Goal: Information Seeking & Learning: Learn about a topic

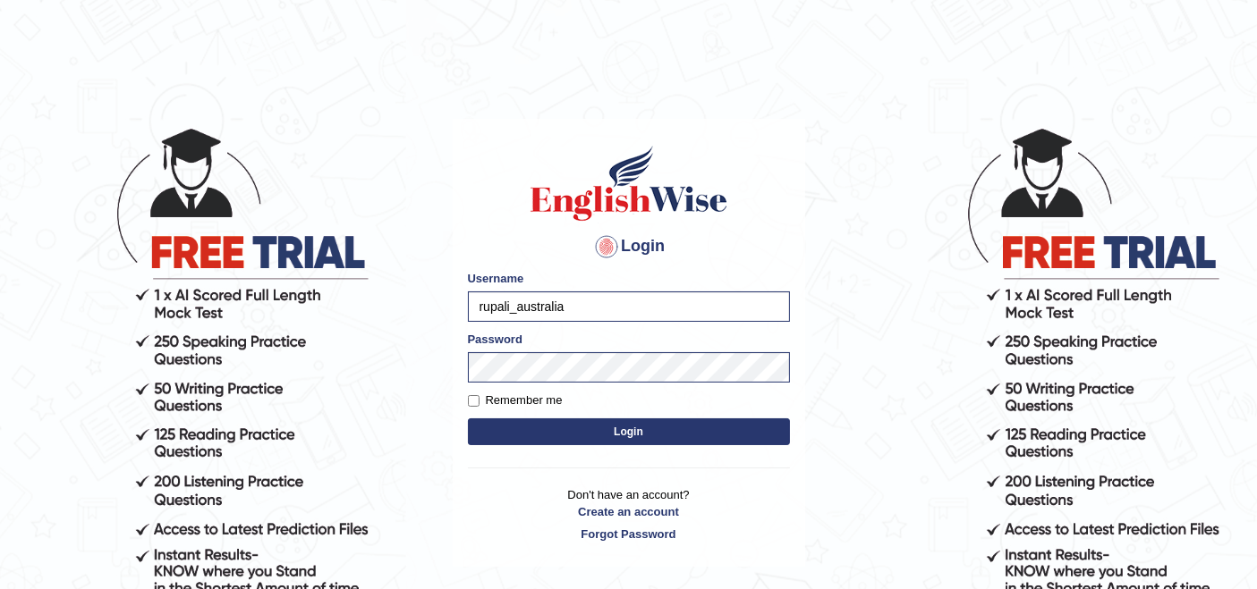
click at [352, 313] on body "Login Please fix the following errors: Username rupali_australia Password Remem…" at bounding box center [628, 357] width 1257 height 589
type input "vergiliosamong"
click at [376, 351] on body "Login Please fix the following errors: Username vergiliosamong Password Remembe…" at bounding box center [628, 357] width 1257 height 589
click at [593, 428] on button "Login" at bounding box center [629, 432] width 322 height 27
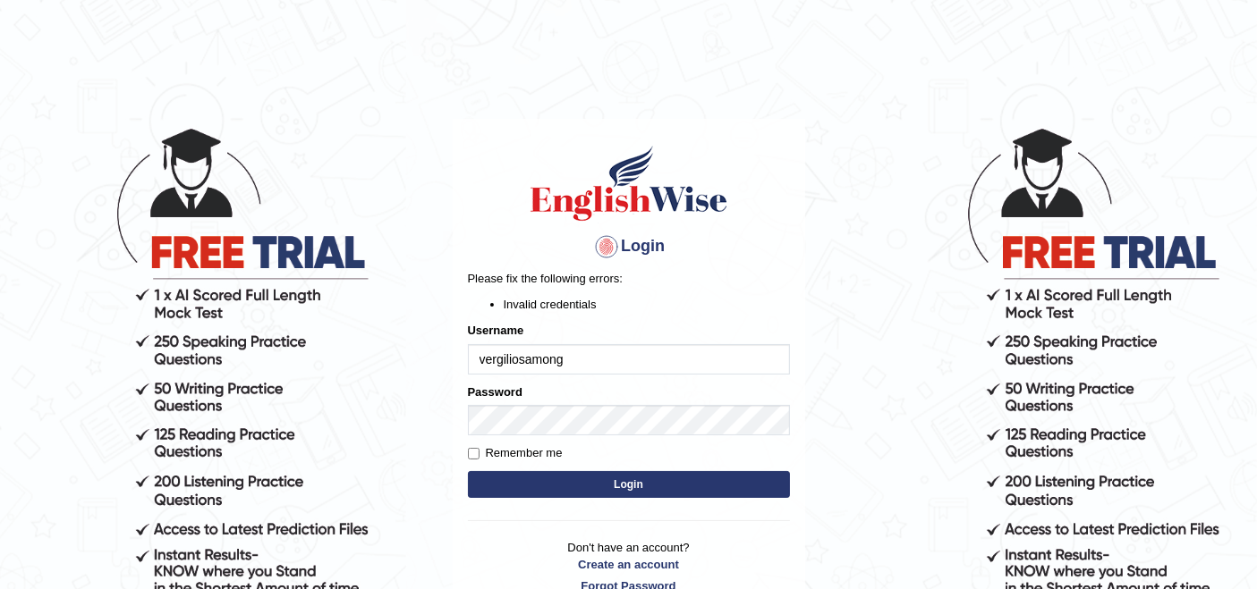
click at [754, 226] on div "Login Please fix the following errors: Invalid credentials Username vergiliosam…" at bounding box center [629, 369] width 352 height 500
drag, startPoint x: 576, startPoint y: 361, endPoint x: 520, endPoint y: 366, distance: 56.5
click at [520, 366] on input "vergiliosamong" at bounding box center [629, 359] width 322 height 30
type input "[PERSON_NAME]"
click at [529, 492] on button "Login" at bounding box center [629, 484] width 322 height 27
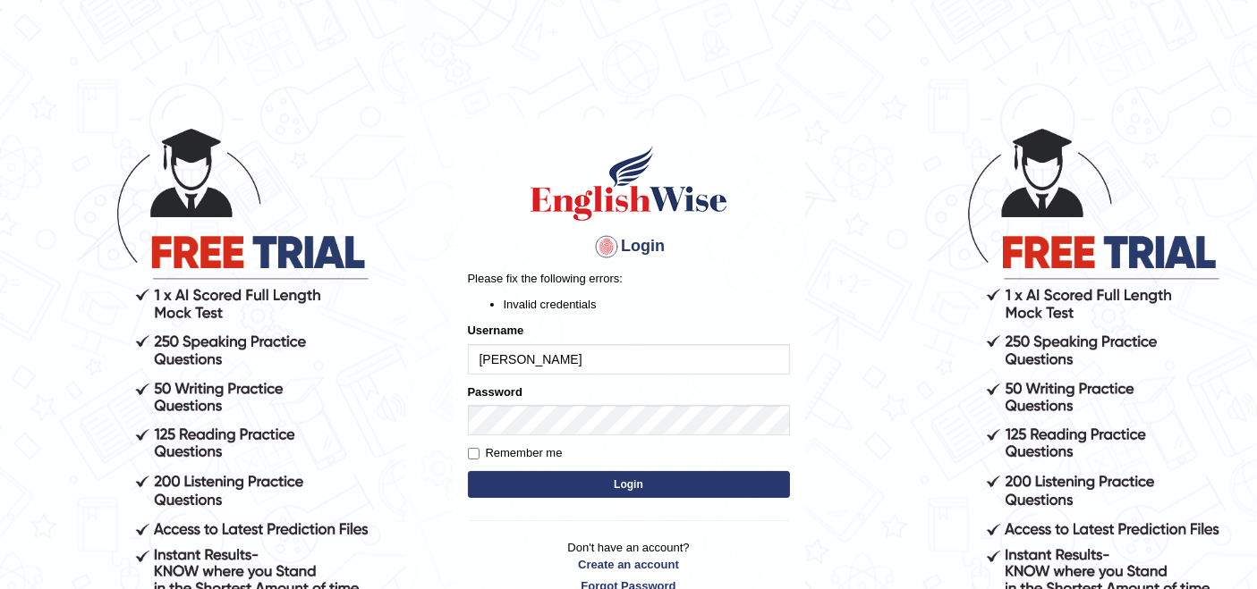
click at [525, 479] on button "Login" at bounding box center [629, 484] width 322 height 27
click at [545, 361] on input "[PERSON_NAME]" at bounding box center [629, 359] width 322 height 30
click at [485, 364] on input "[PERSON_NAME]" at bounding box center [629, 359] width 322 height 30
type input "[PERSON_NAME]"
click at [606, 481] on button "Login" at bounding box center [629, 484] width 322 height 27
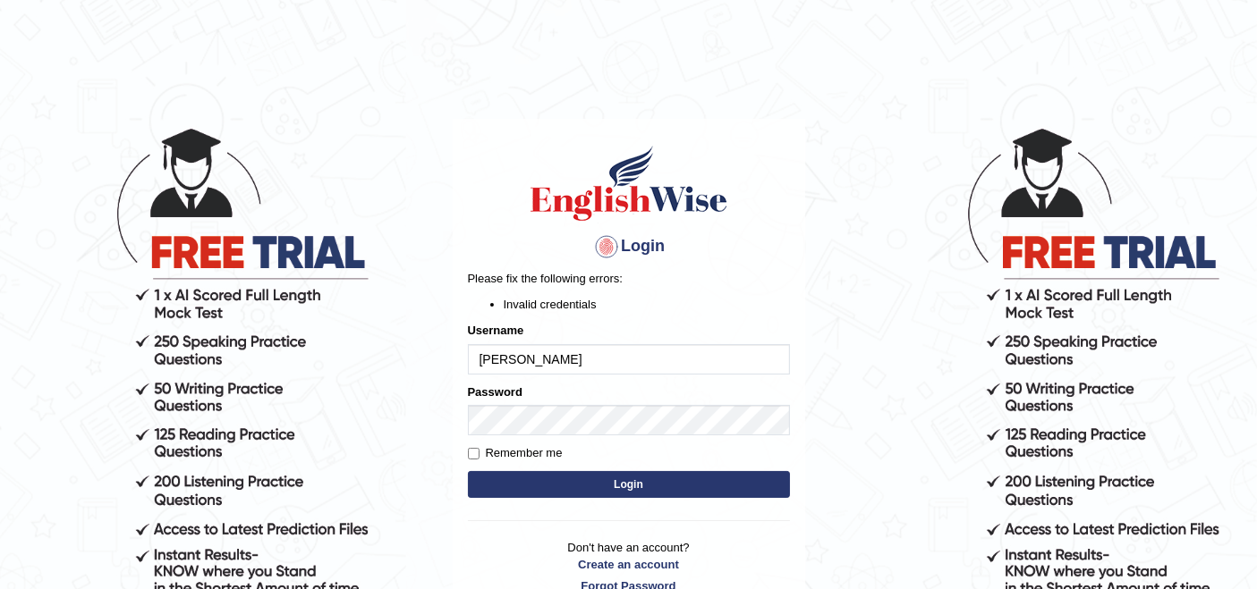
click at [487, 362] on input "[PERSON_NAME]" at bounding box center [629, 359] width 322 height 30
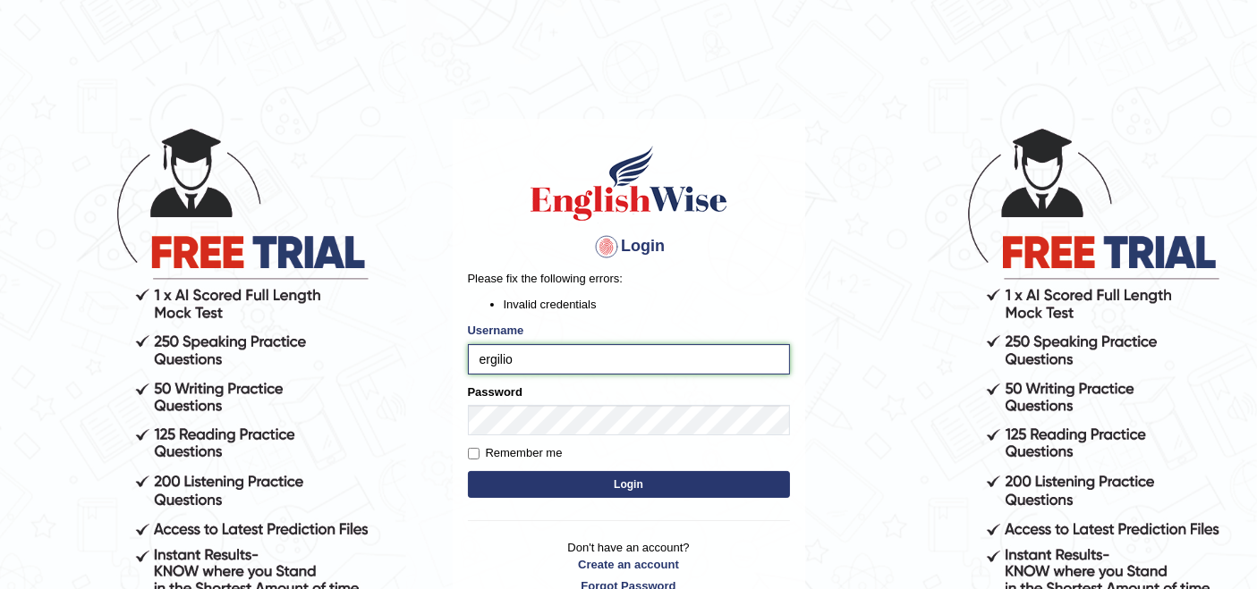
drag, startPoint x: 468, startPoint y: 357, endPoint x: 477, endPoint y: 360, distance: 9.6
click at [472, 360] on input "ergilio" at bounding box center [629, 359] width 322 height 30
type input "vergilio"
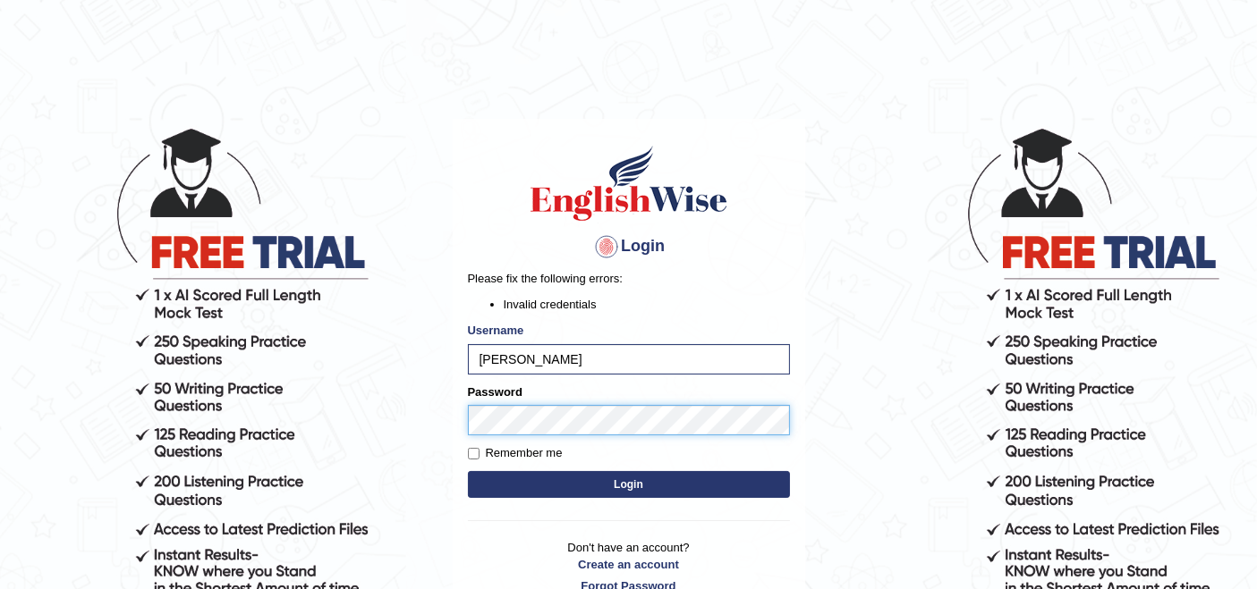
click at [445, 419] on body "Login Please fix the following errors: Invalid credentials Username vergilio Pa…" at bounding box center [628, 357] width 1257 height 589
click at [666, 488] on button "Login" at bounding box center [629, 484] width 322 height 27
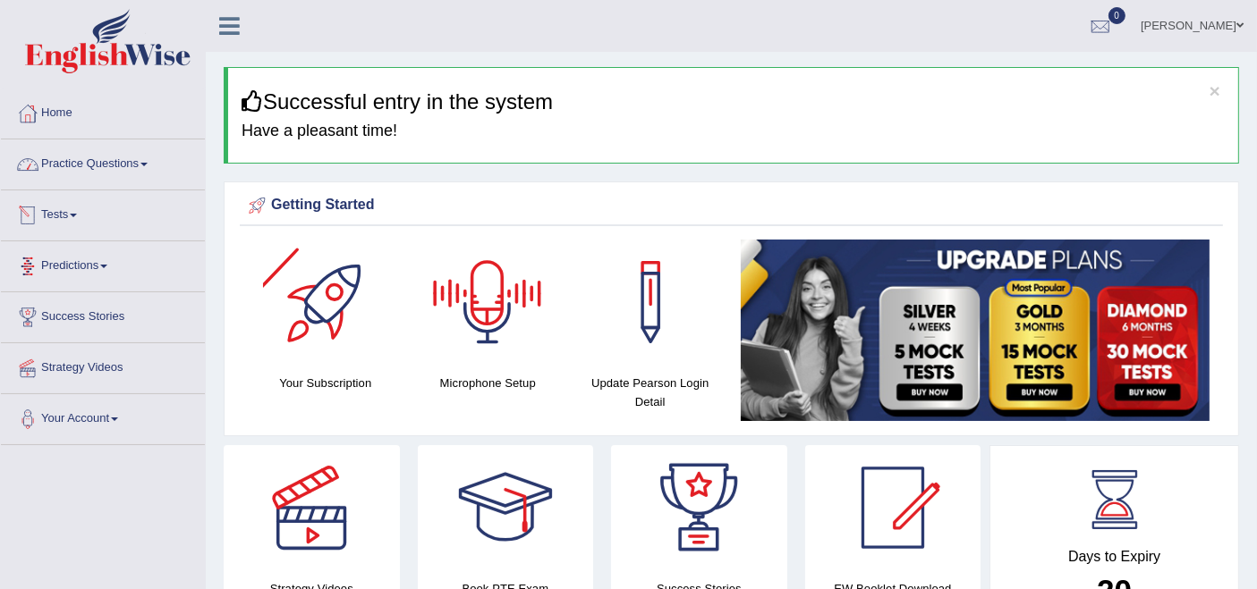
click at [129, 157] on link "Practice Questions" at bounding box center [103, 162] width 204 height 45
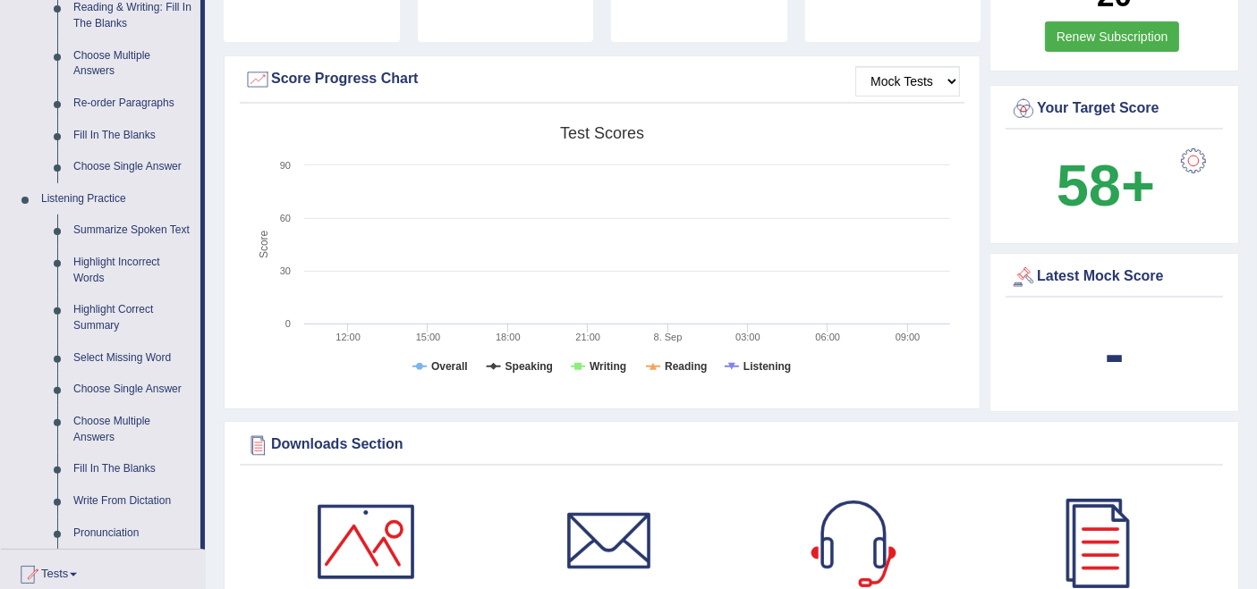
scroll to position [695, 0]
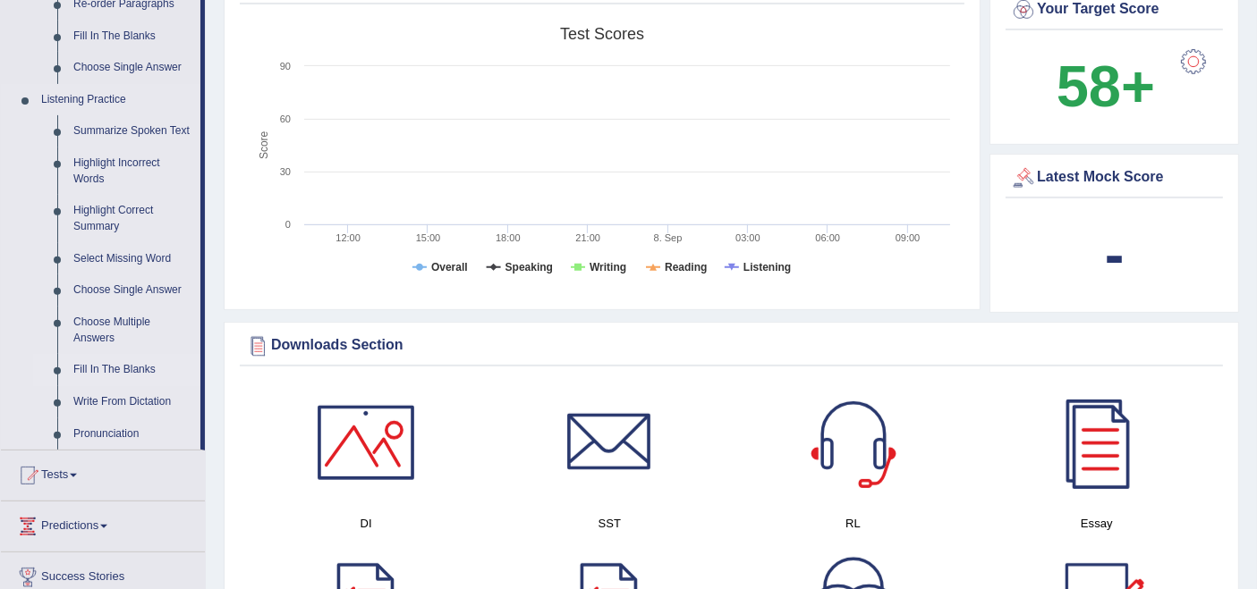
click at [99, 369] on link "Fill In The Blanks" at bounding box center [132, 370] width 135 height 32
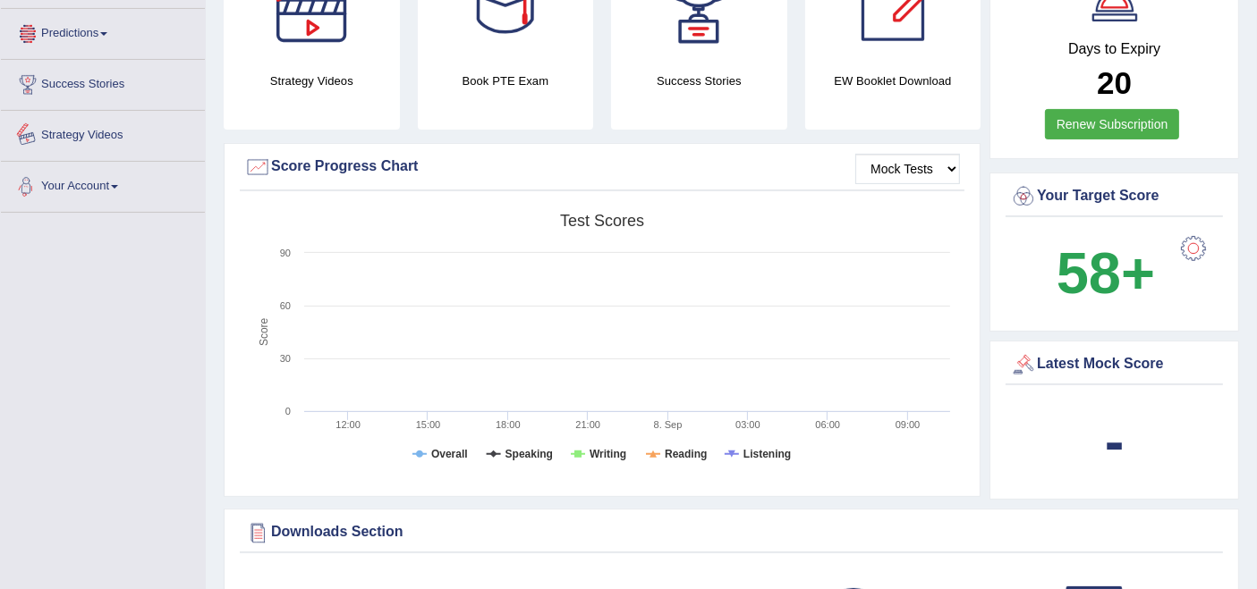
scroll to position [690, 0]
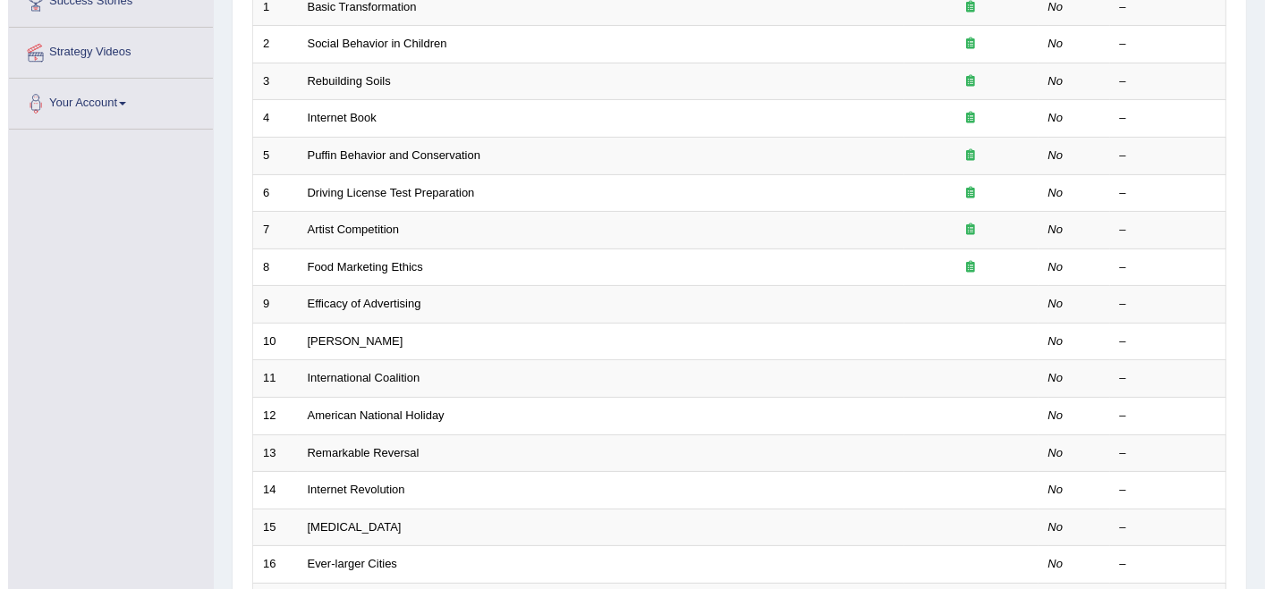
scroll to position [199, 0]
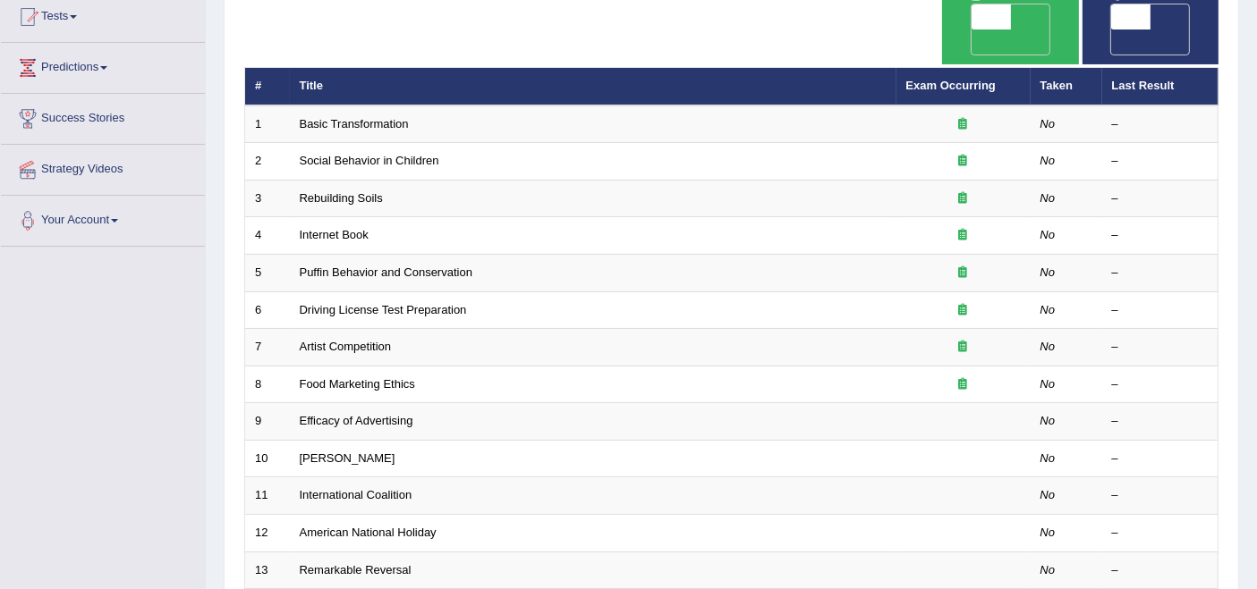
click at [971, 30] on span "OFF" at bounding box center [951, 42] width 39 height 25
checkbox input "true"
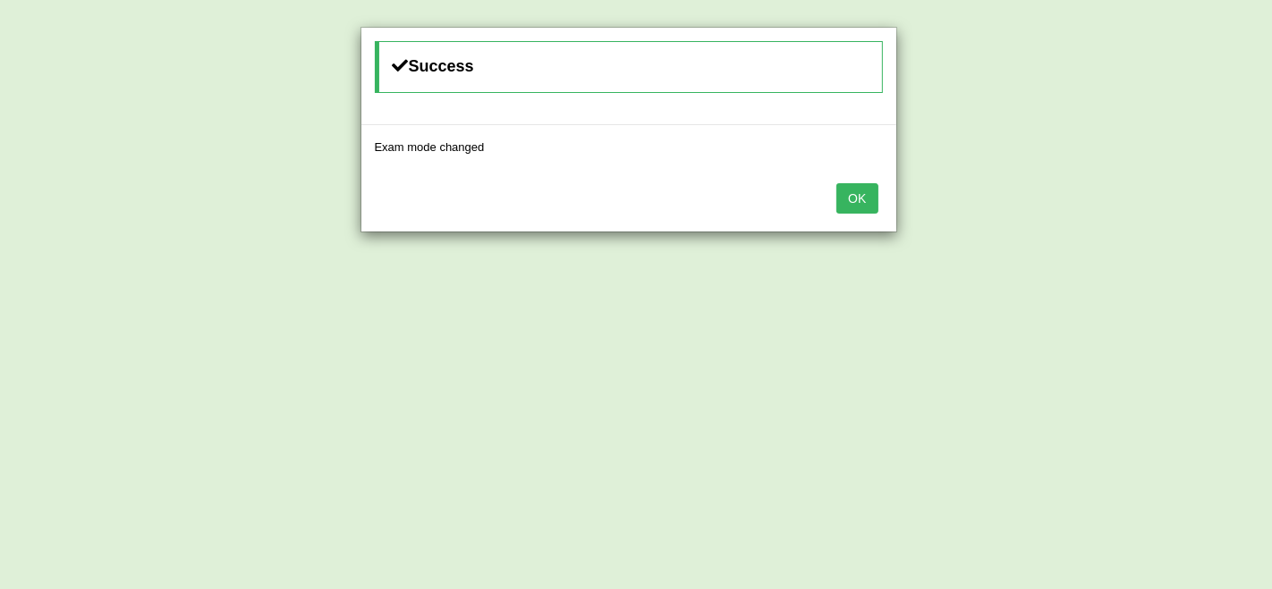
click at [854, 195] on button "OK" at bounding box center [856, 198] width 41 height 30
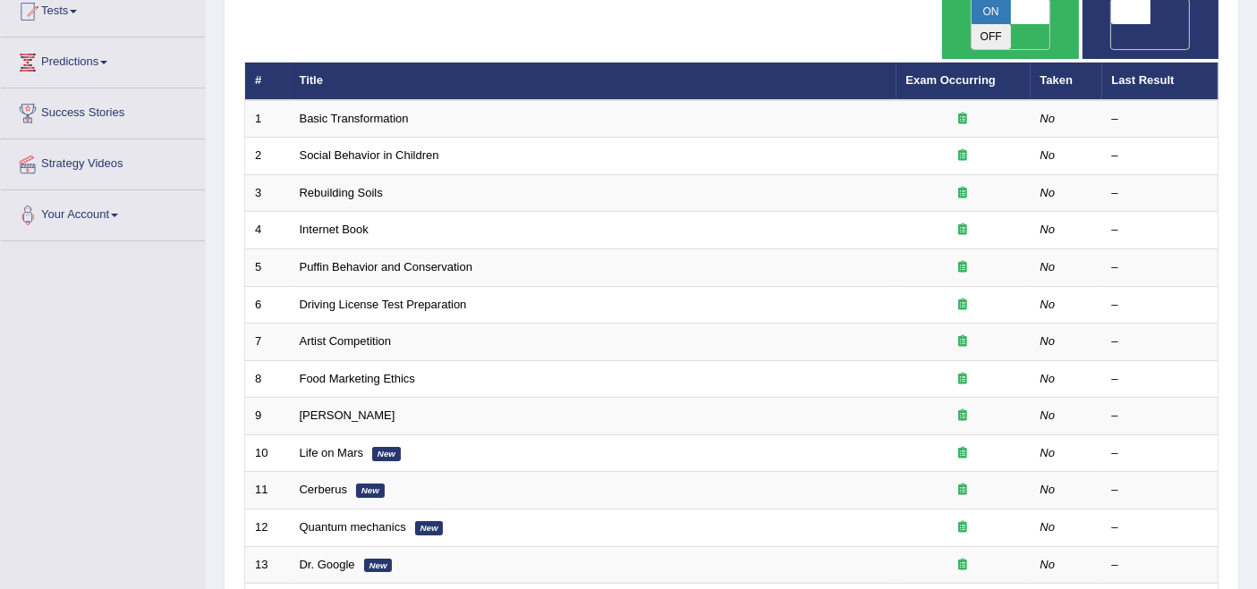
click at [1111, 24] on span "OFF" at bounding box center [1091, 36] width 39 height 25
checkbox input "true"
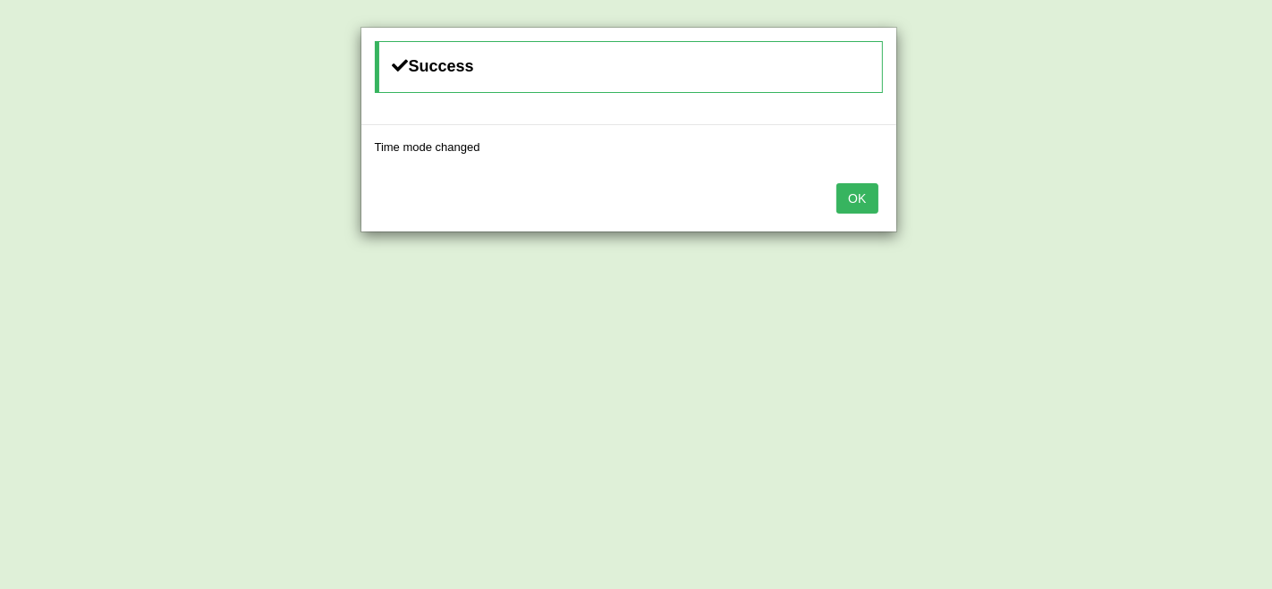
click at [866, 190] on button "OK" at bounding box center [856, 198] width 41 height 30
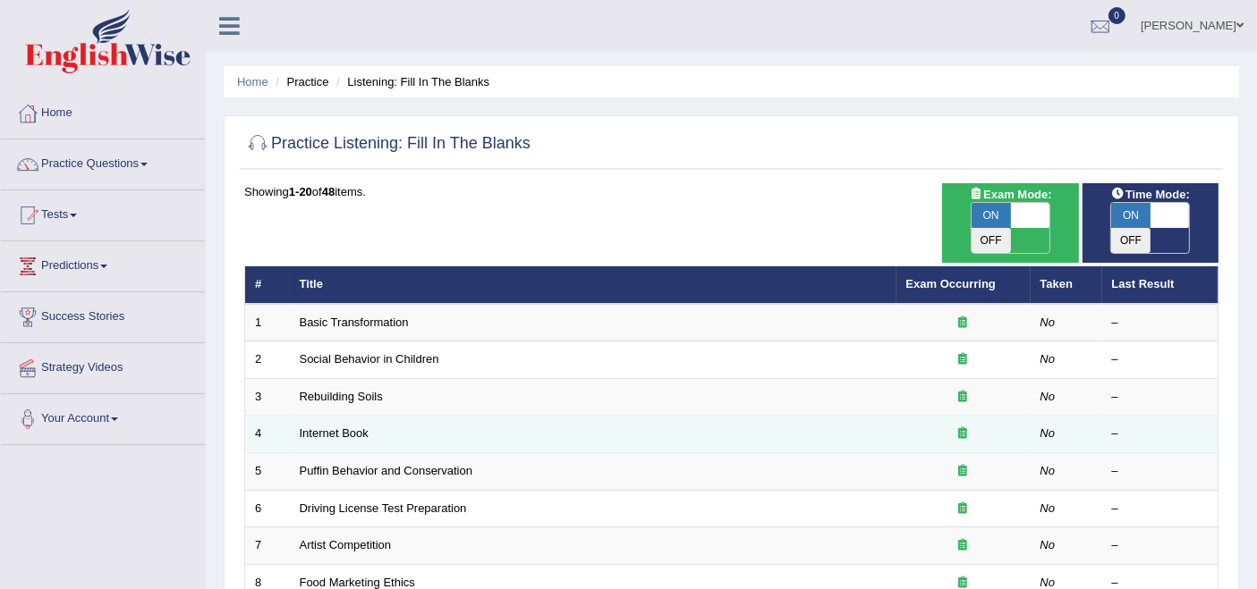
scroll to position [0, 0]
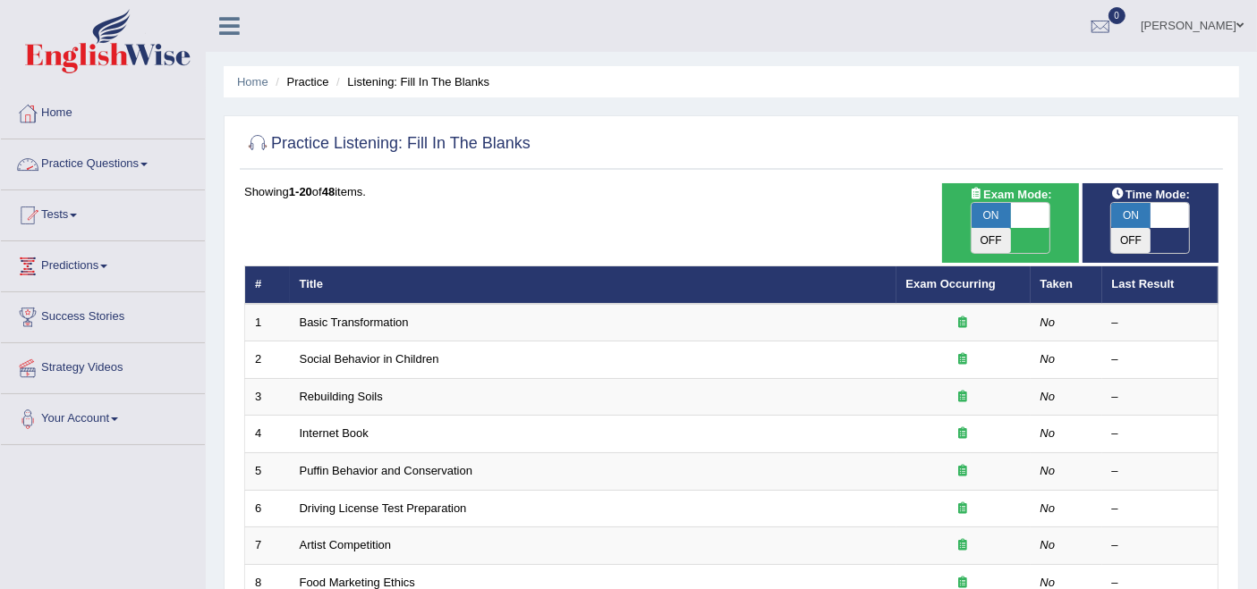
click at [93, 163] on link "Practice Questions" at bounding box center [103, 162] width 204 height 45
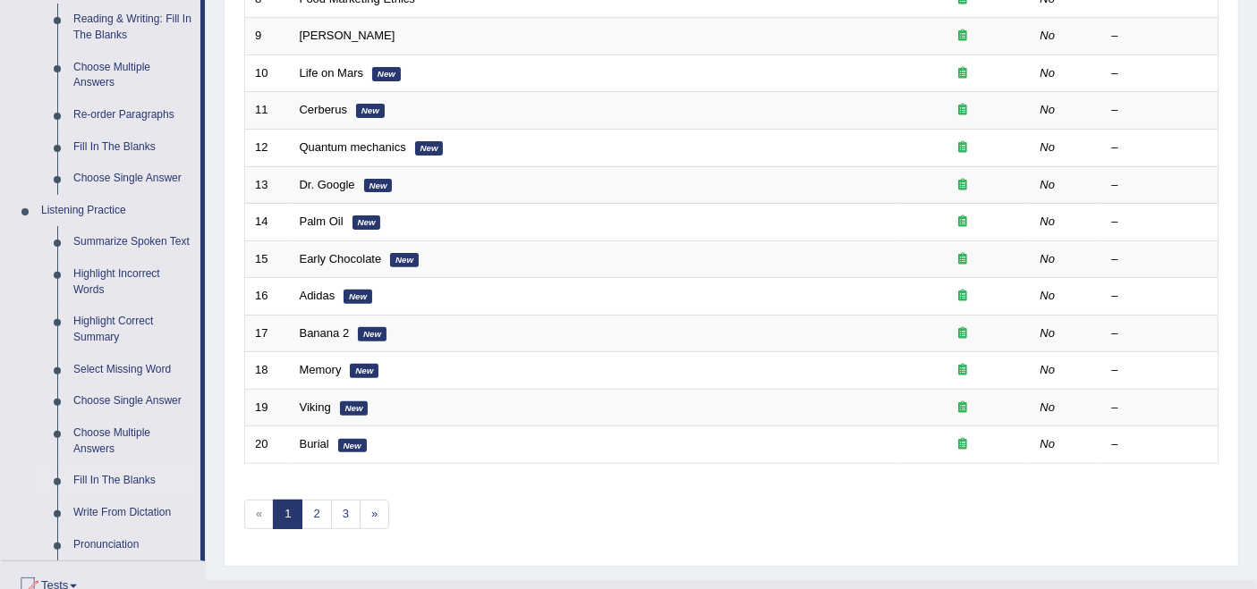
scroll to position [695, 0]
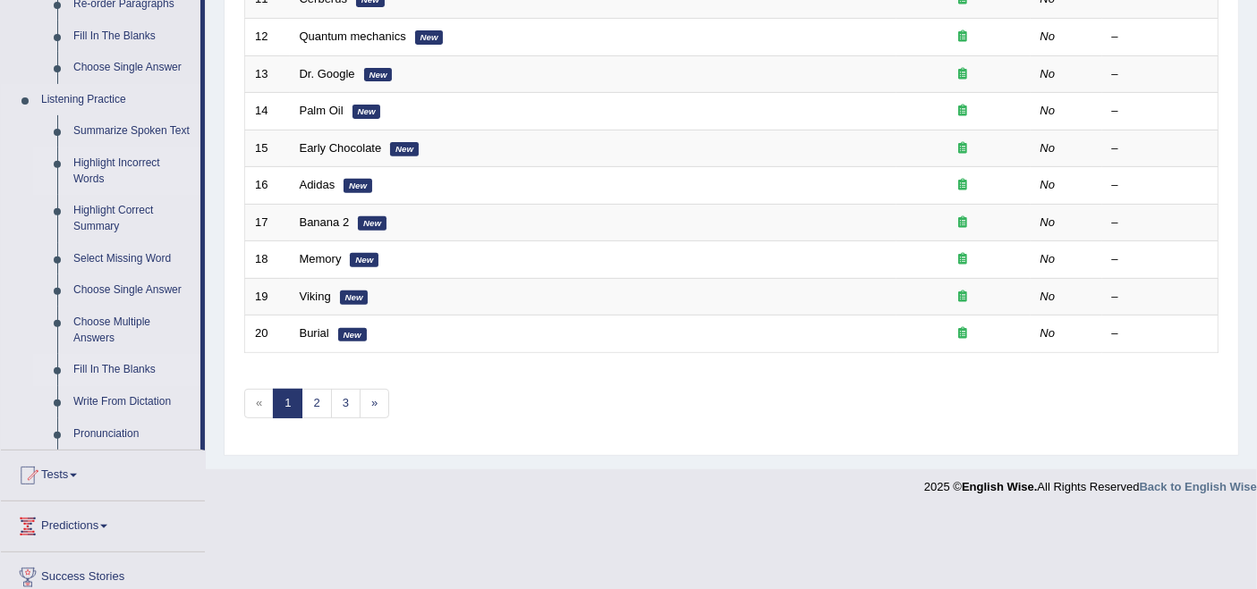
click at [141, 155] on link "Highlight Incorrect Words" at bounding box center [132, 171] width 135 height 47
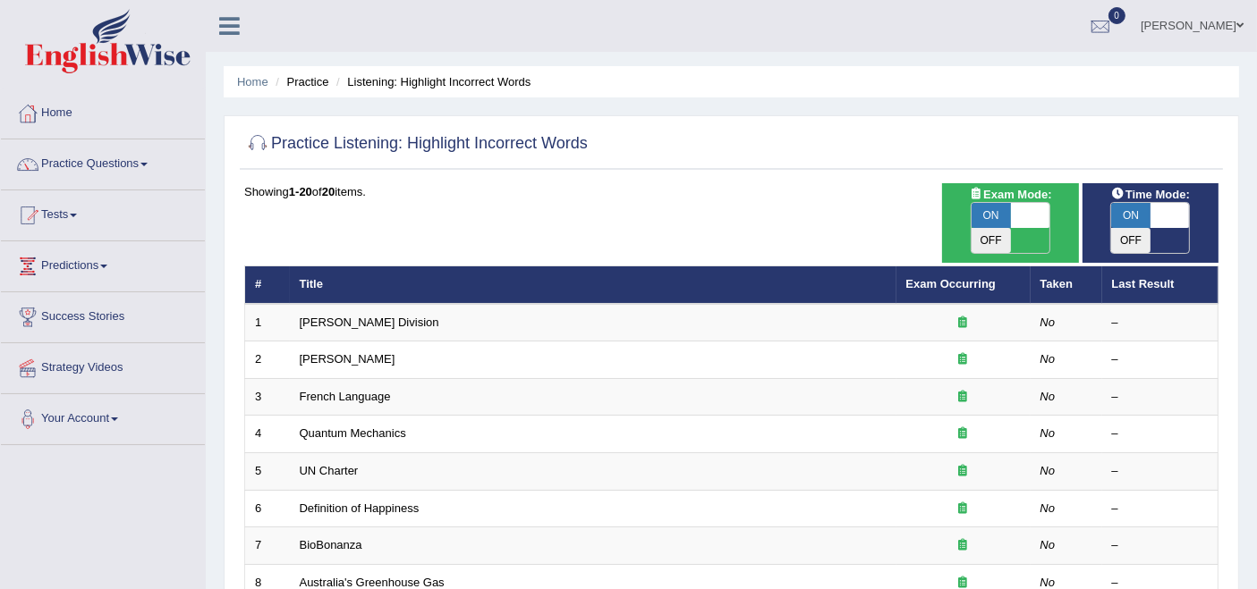
click at [1030, 199] on span "Exam Mode:" at bounding box center [1010, 194] width 97 height 19
click at [1030, 208] on span at bounding box center [1030, 215] width 39 height 25
checkbox input "false"
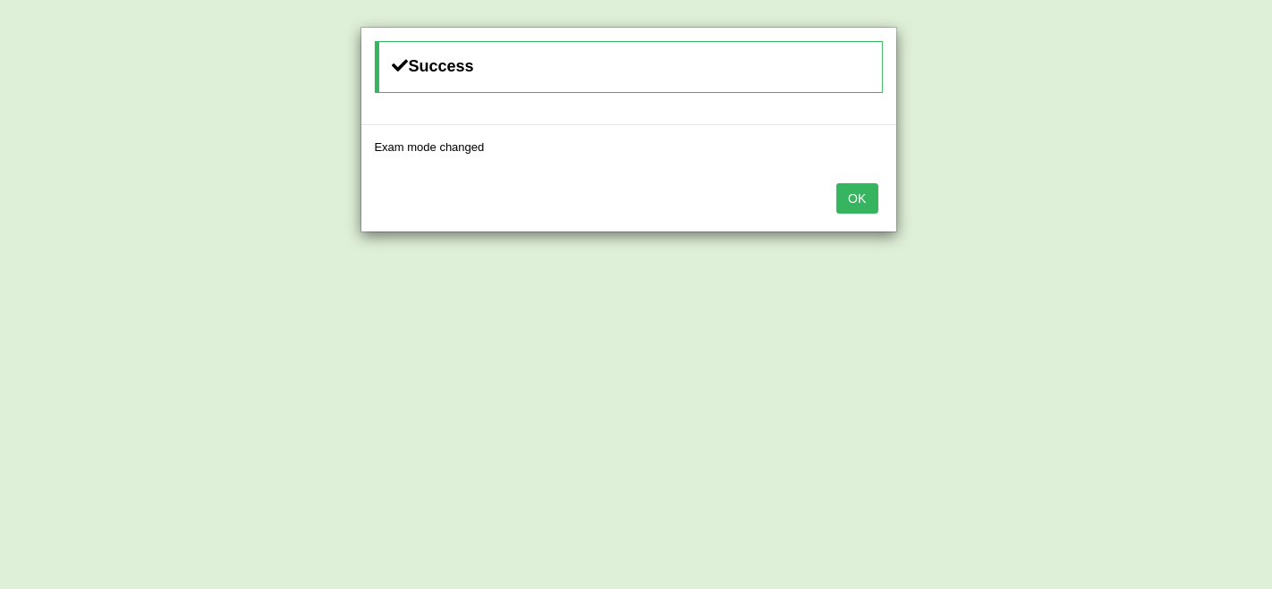
click at [844, 203] on button "OK" at bounding box center [856, 198] width 41 height 30
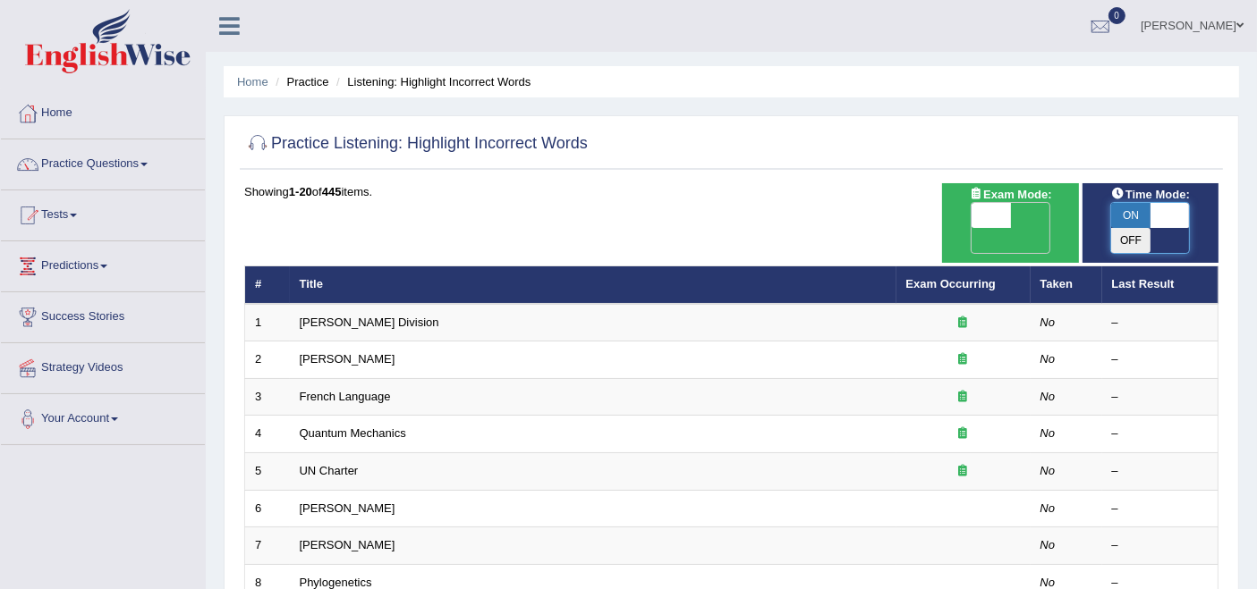
click at [1163, 213] on span at bounding box center [1169, 215] width 39 height 25
checkbox input "false"
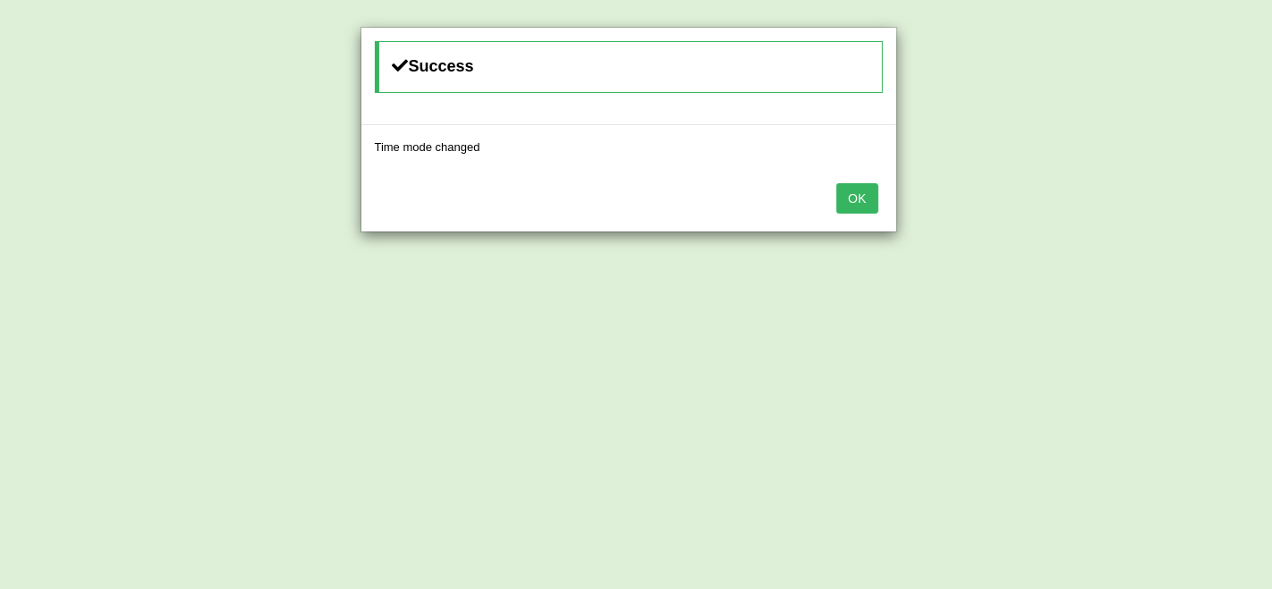
click at [852, 199] on button "OK" at bounding box center [856, 198] width 41 height 30
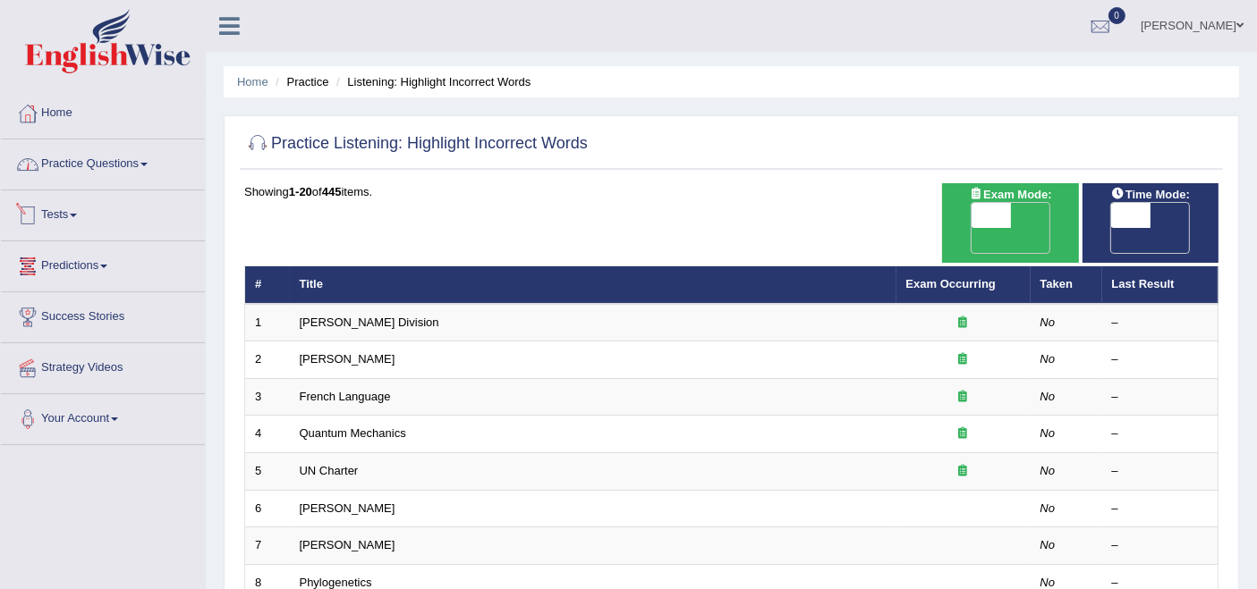
click at [107, 158] on link "Practice Questions" at bounding box center [103, 162] width 204 height 45
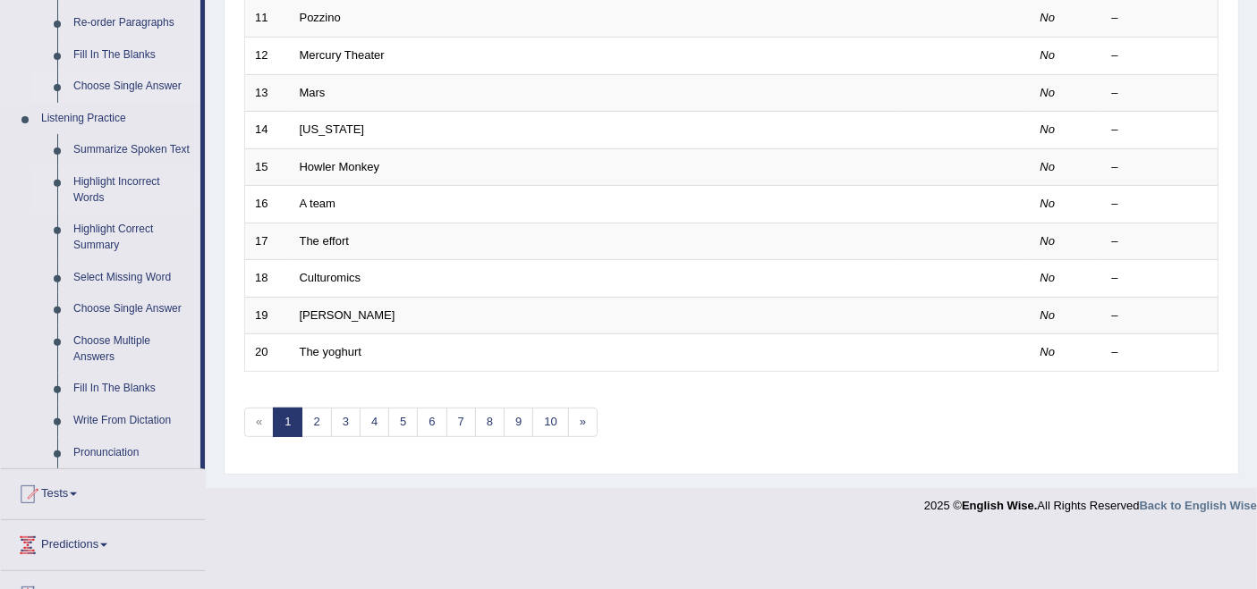
scroll to position [794, 0]
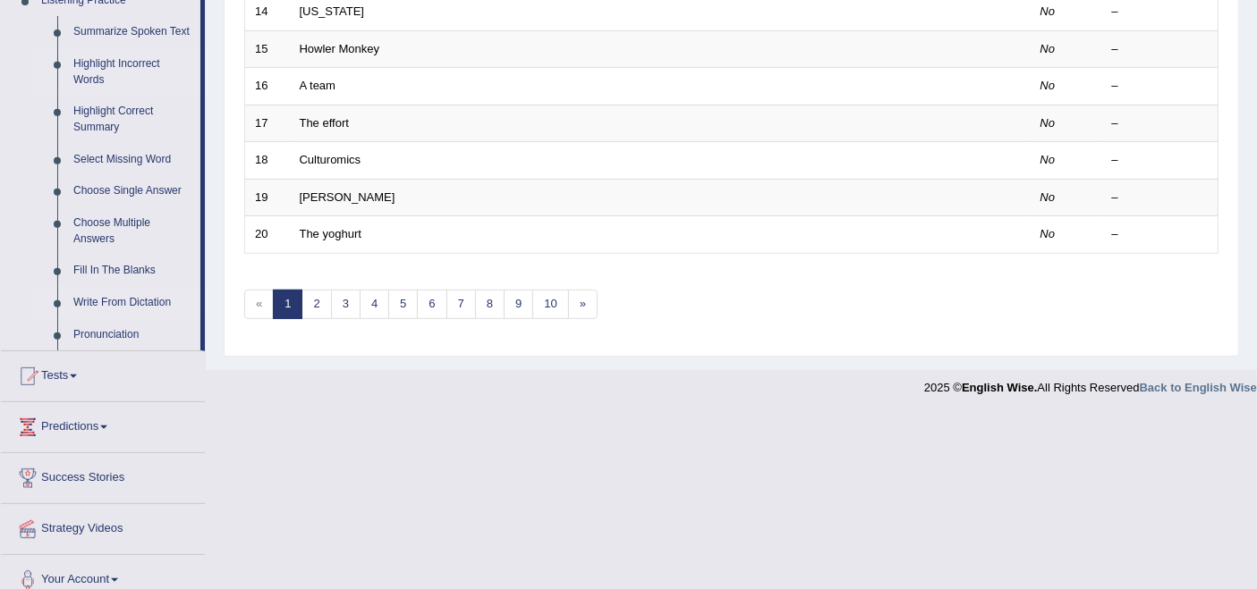
click at [99, 305] on link "Write From Dictation" at bounding box center [132, 303] width 135 height 32
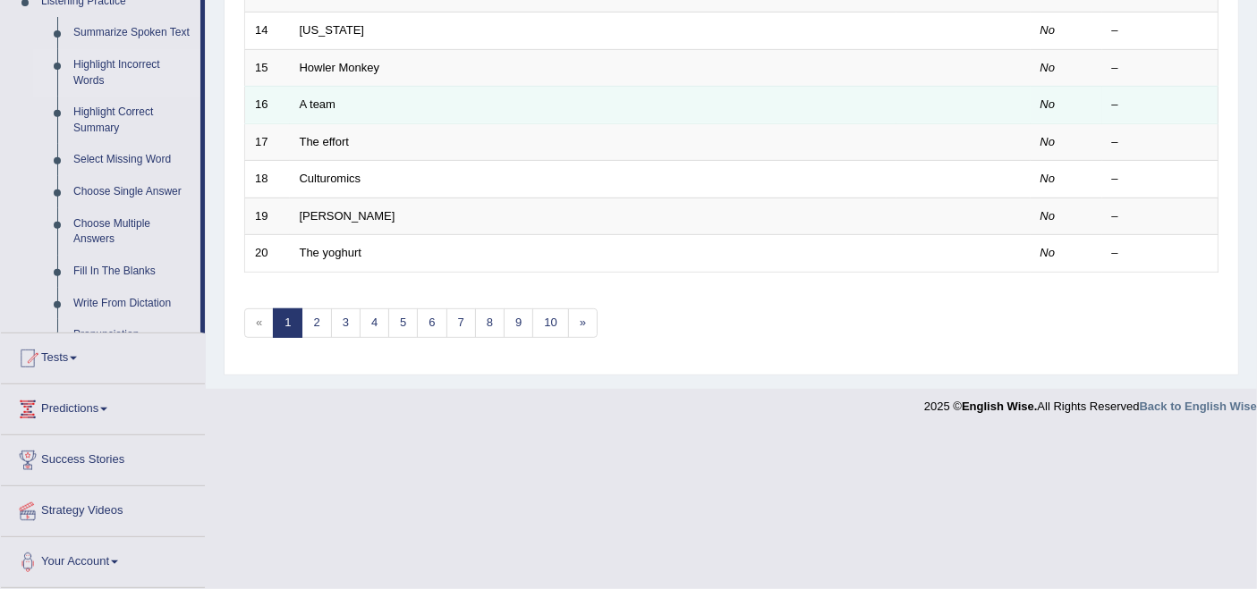
scroll to position [624, 0]
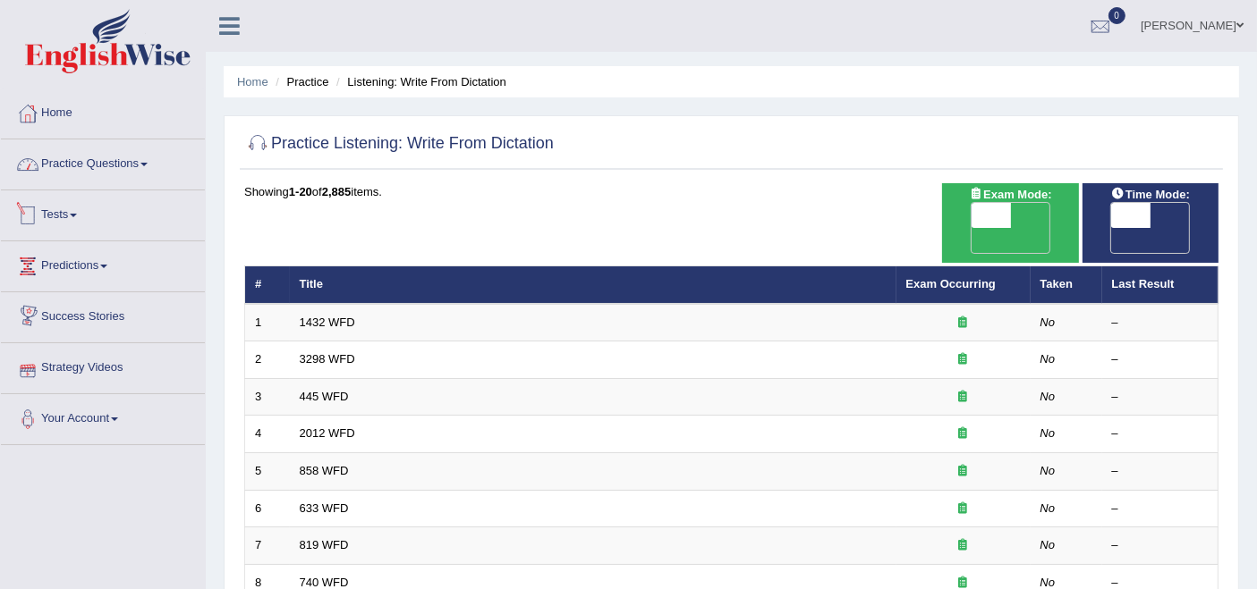
click at [99, 170] on link "Practice Questions" at bounding box center [103, 162] width 204 height 45
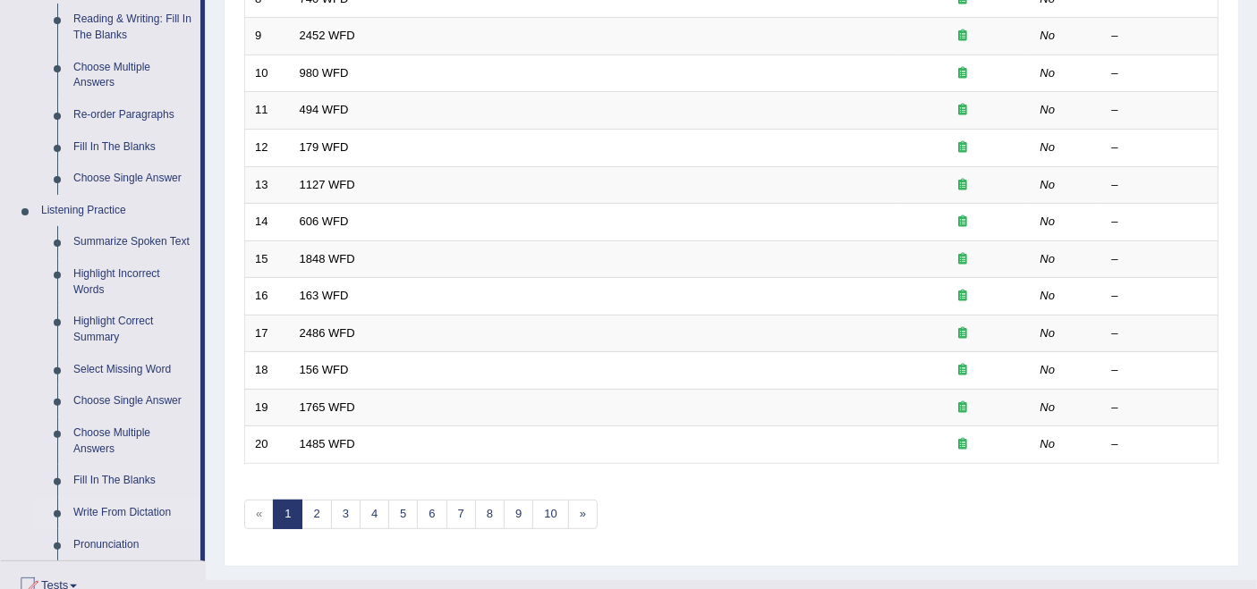
scroll to position [695, 0]
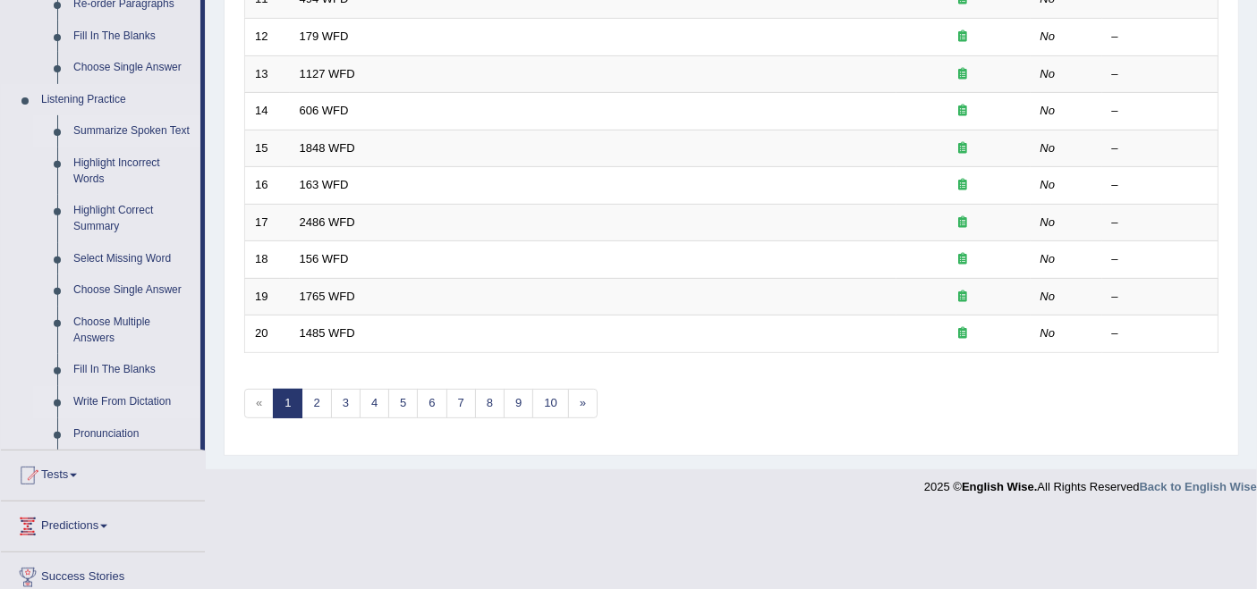
click at [120, 131] on link "Summarize Spoken Text" at bounding box center [132, 131] width 135 height 32
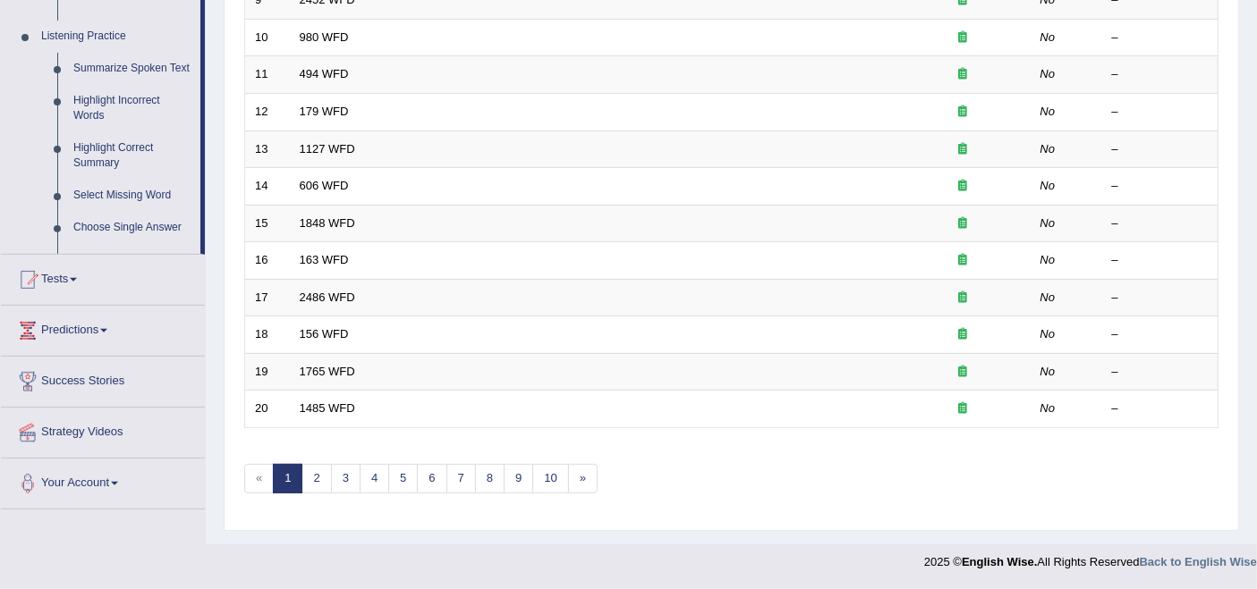
scroll to position [588, 0]
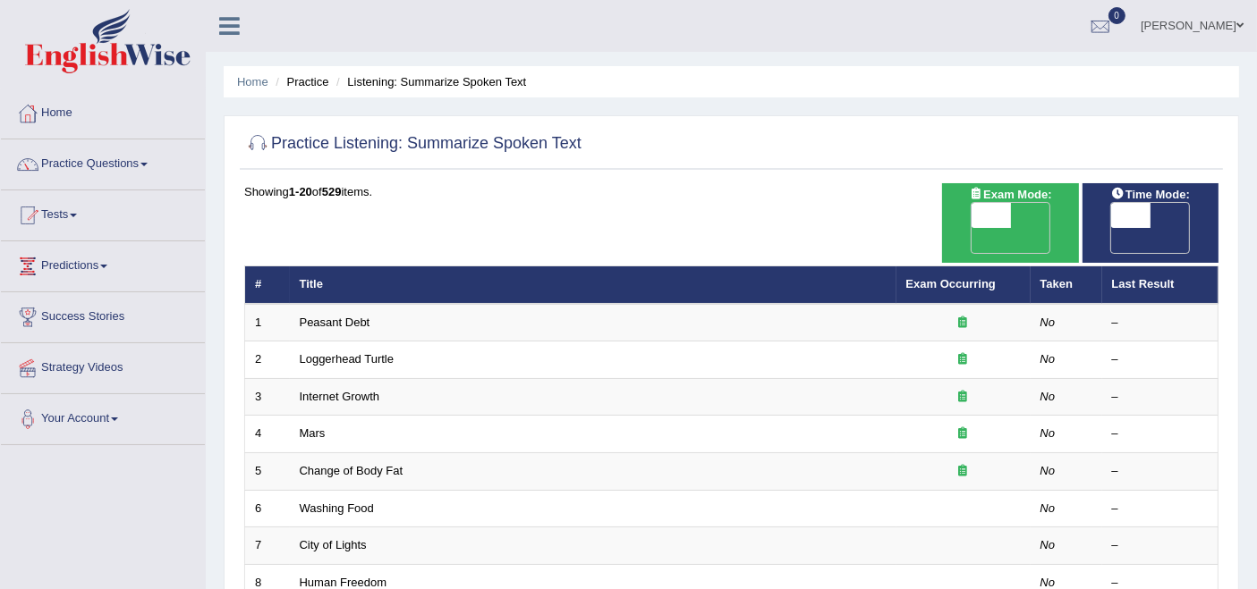
click at [971, 228] on span "OFF" at bounding box center [951, 240] width 39 height 25
checkbox input "true"
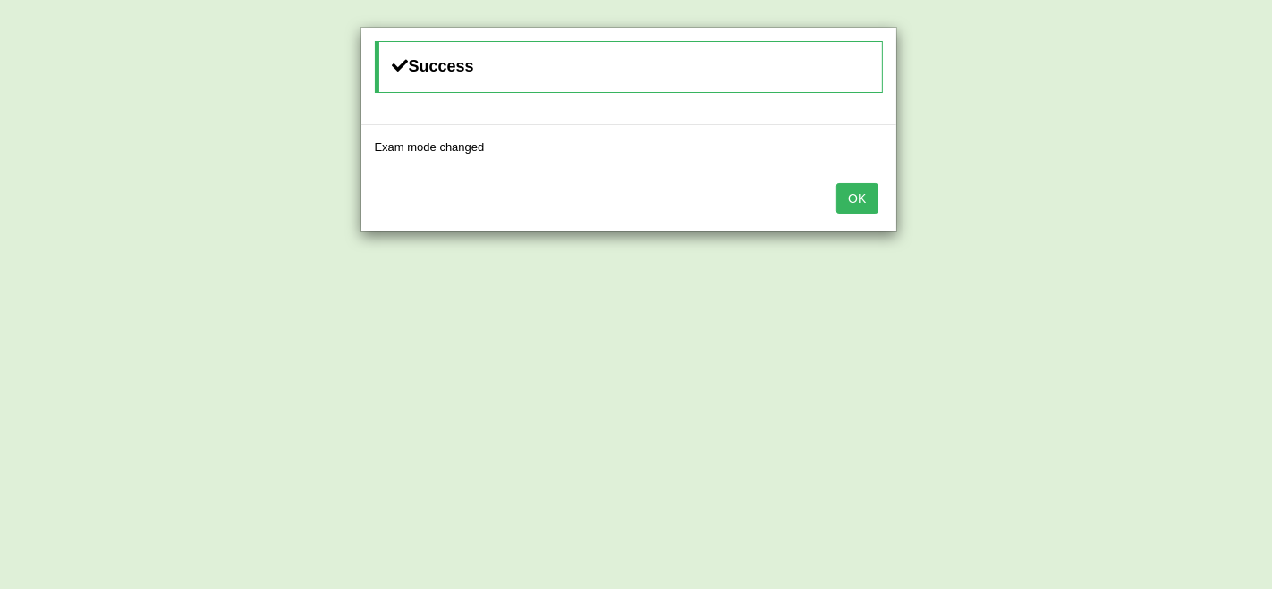
click at [848, 210] on button "OK" at bounding box center [856, 198] width 41 height 30
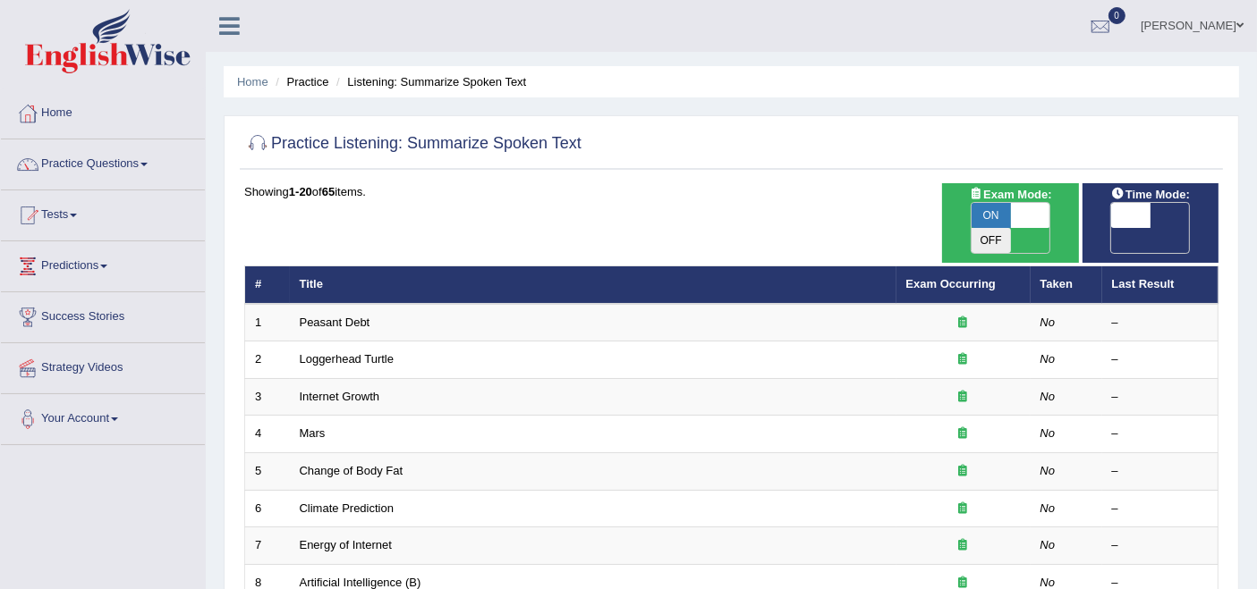
drag, startPoint x: 0, startPoint y: 0, endPoint x: 1157, endPoint y: 214, distance: 1176.1
click at [1111, 228] on span "OFF" at bounding box center [1091, 240] width 39 height 25
checkbox input "true"
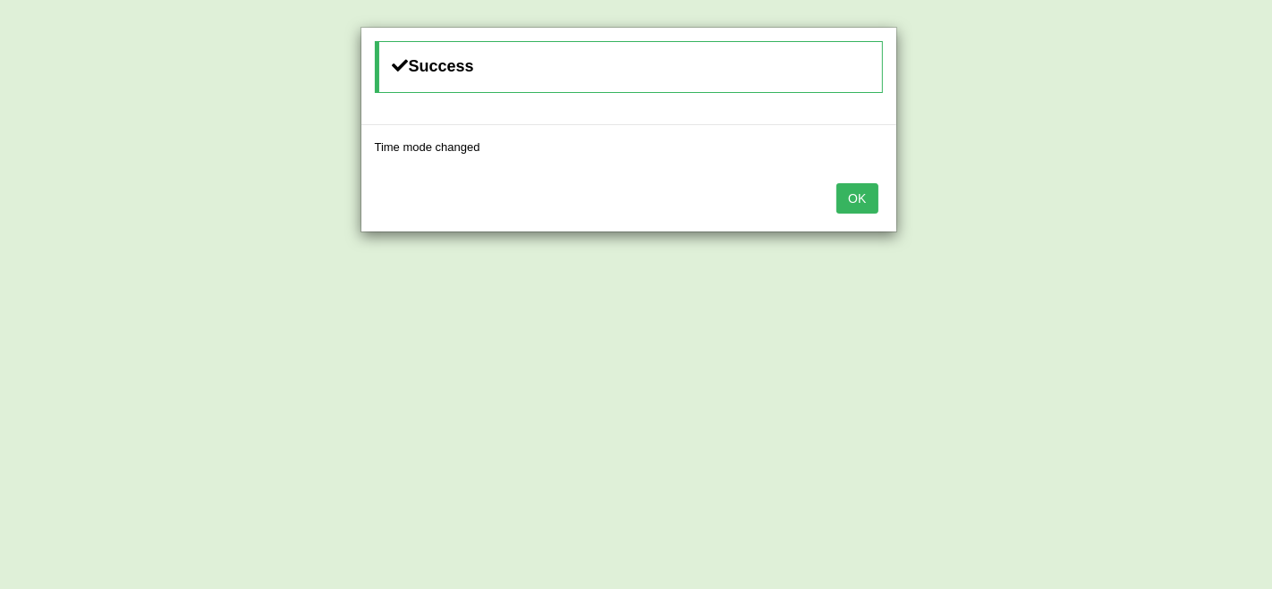
click at [844, 199] on button "OK" at bounding box center [856, 198] width 41 height 30
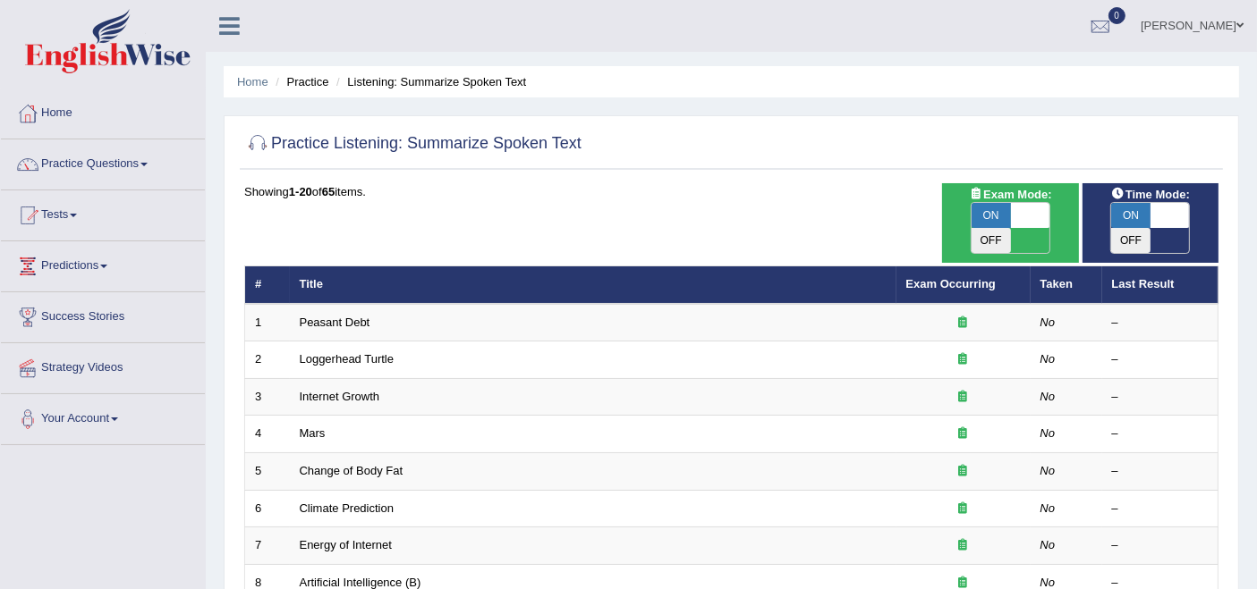
click at [91, 167] on link "Practice Questions" at bounding box center [103, 162] width 204 height 45
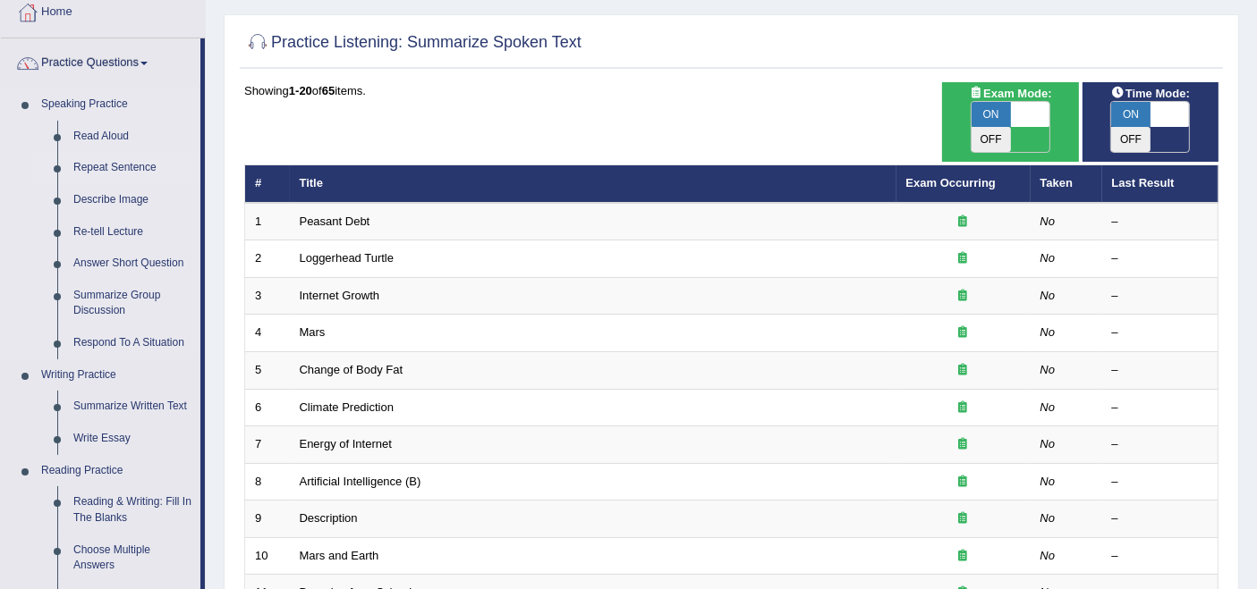
scroll to position [199, 0]
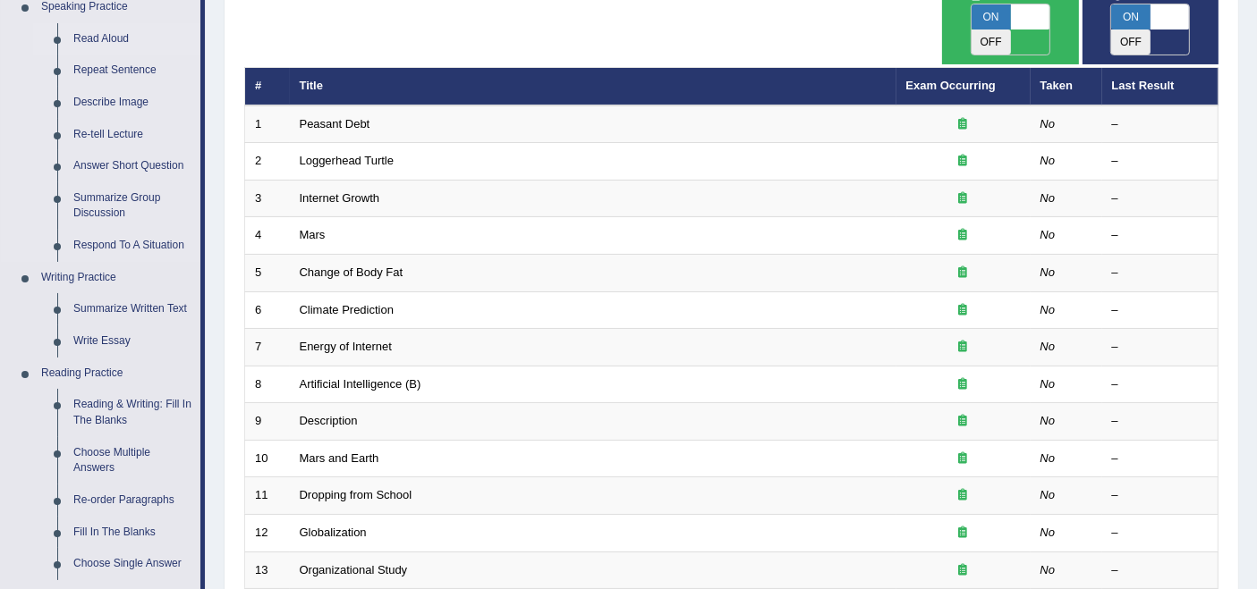
click at [94, 34] on link "Read Aloud" at bounding box center [132, 39] width 135 height 32
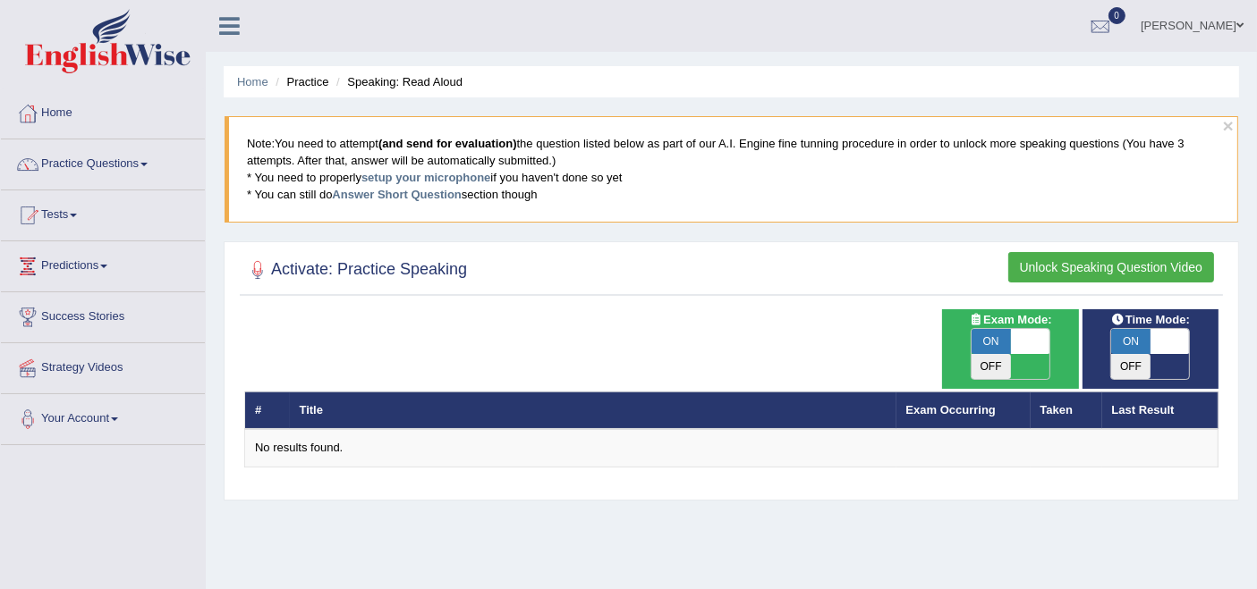
click at [1014, 337] on span at bounding box center [1030, 341] width 39 height 25
checkbox input "false"
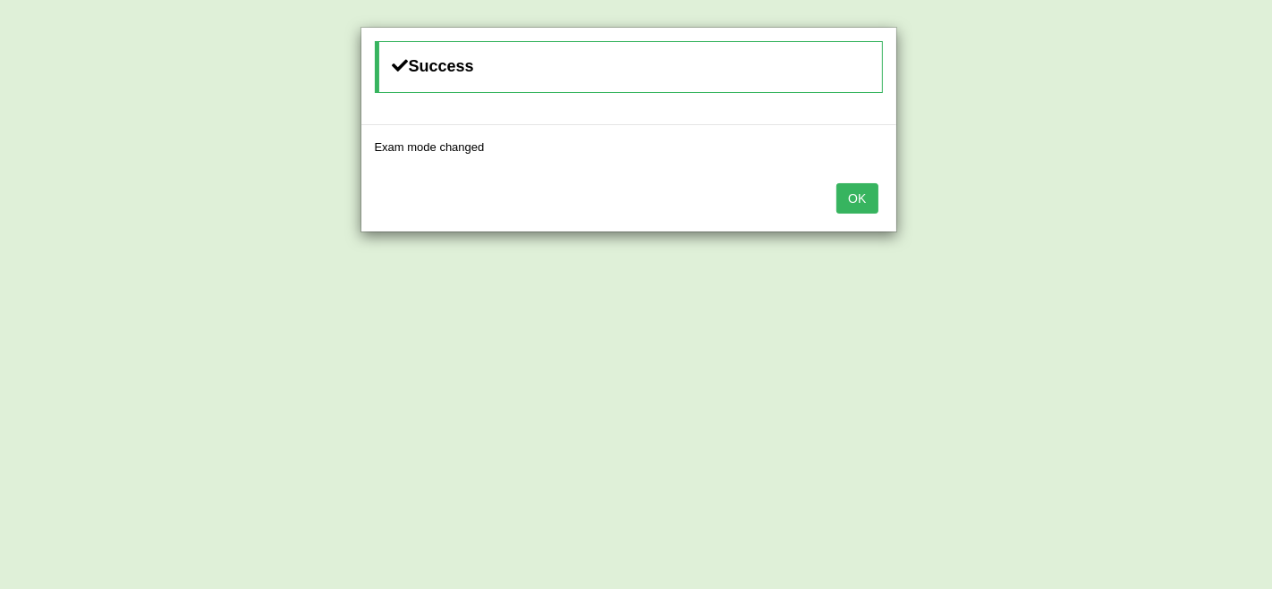
click at [858, 195] on button "OK" at bounding box center [856, 198] width 41 height 30
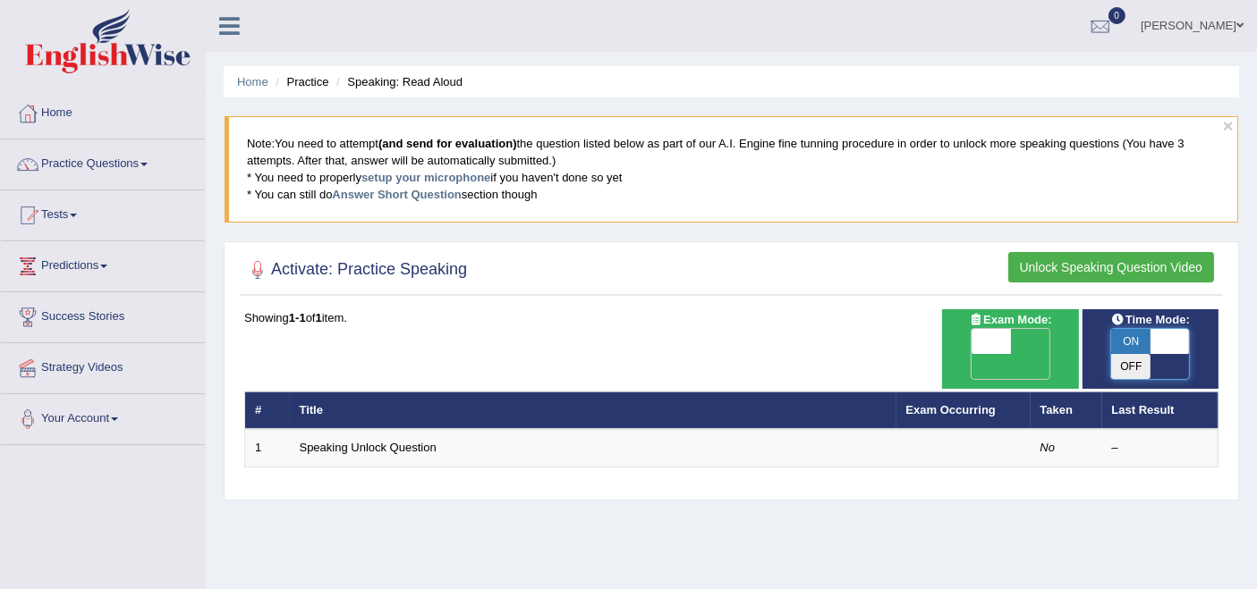
click at [1157, 343] on span at bounding box center [1169, 341] width 39 height 25
checkbox input "false"
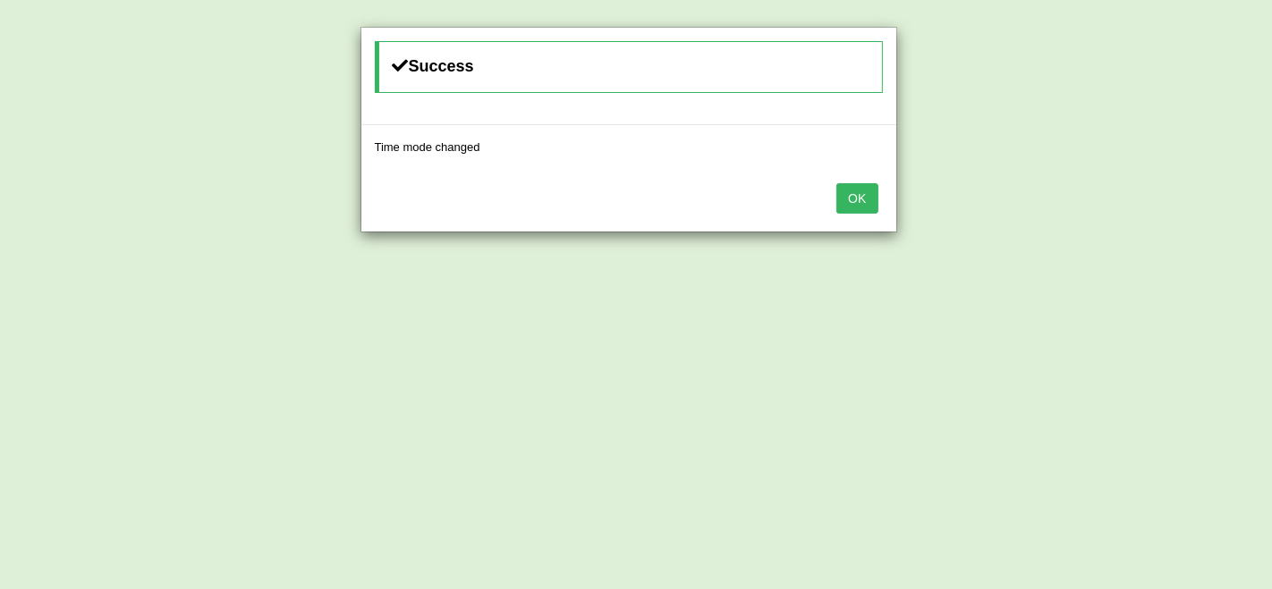
click at [848, 199] on button "OK" at bounding box center [856, 198] width 41 height 30
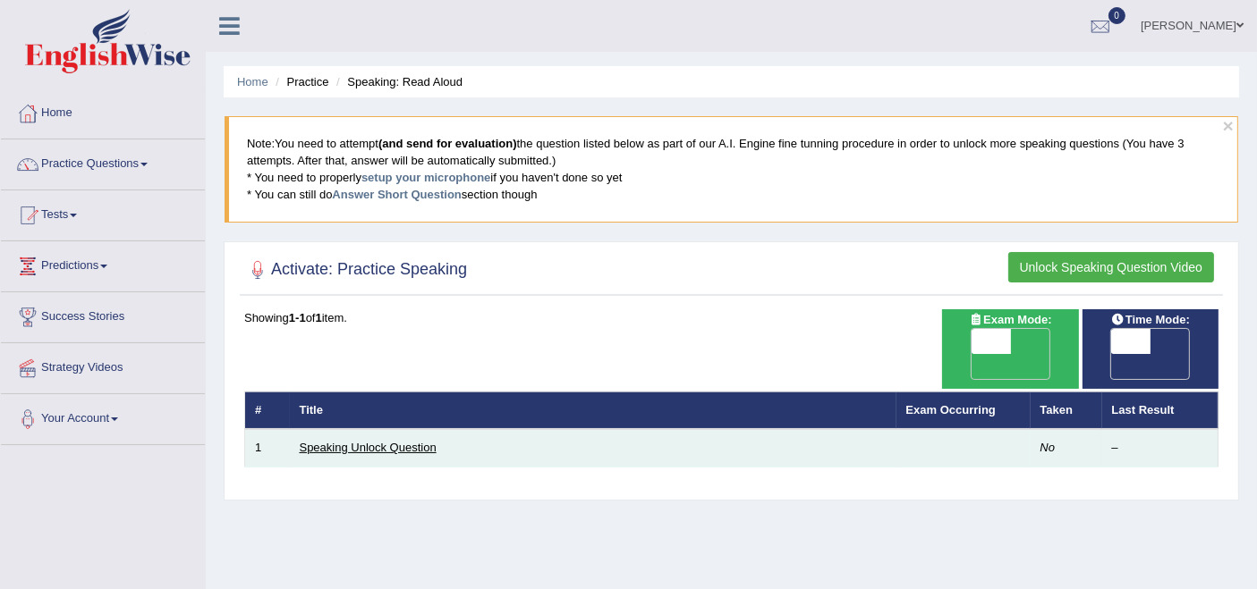
click at [368, 441] on link "Speaking Unlock Question" at bounding box center [368, 447] width 137 height 13
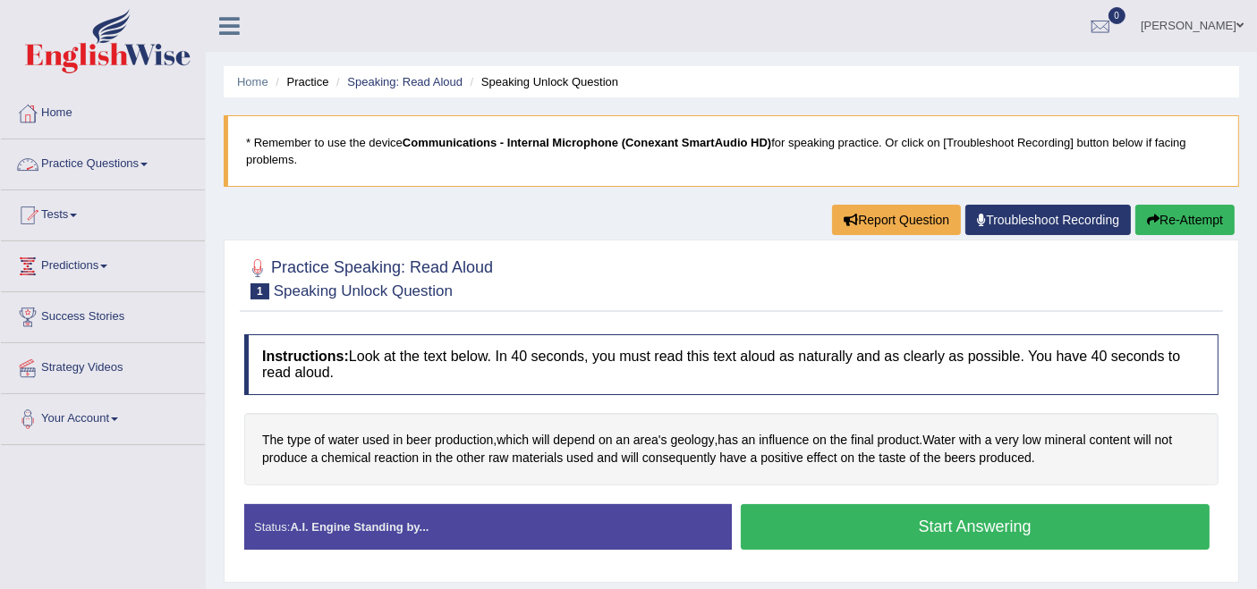
click at [148, 163] on span at bounding box center [143, 165] width 7 height 4
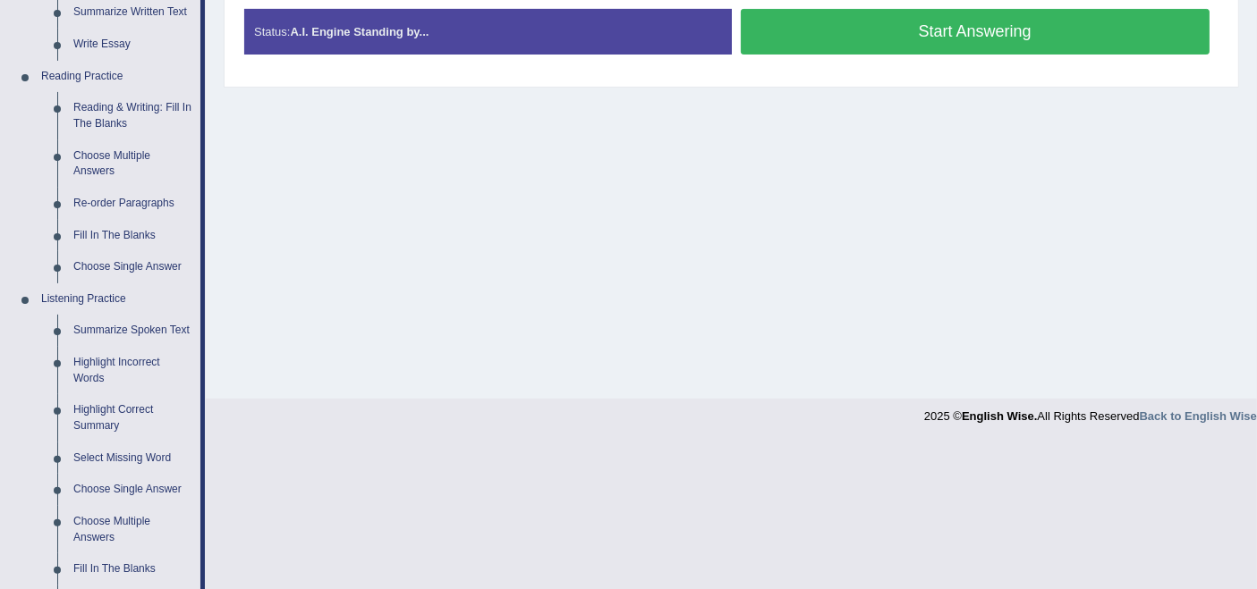
scroll to position [496, 0]
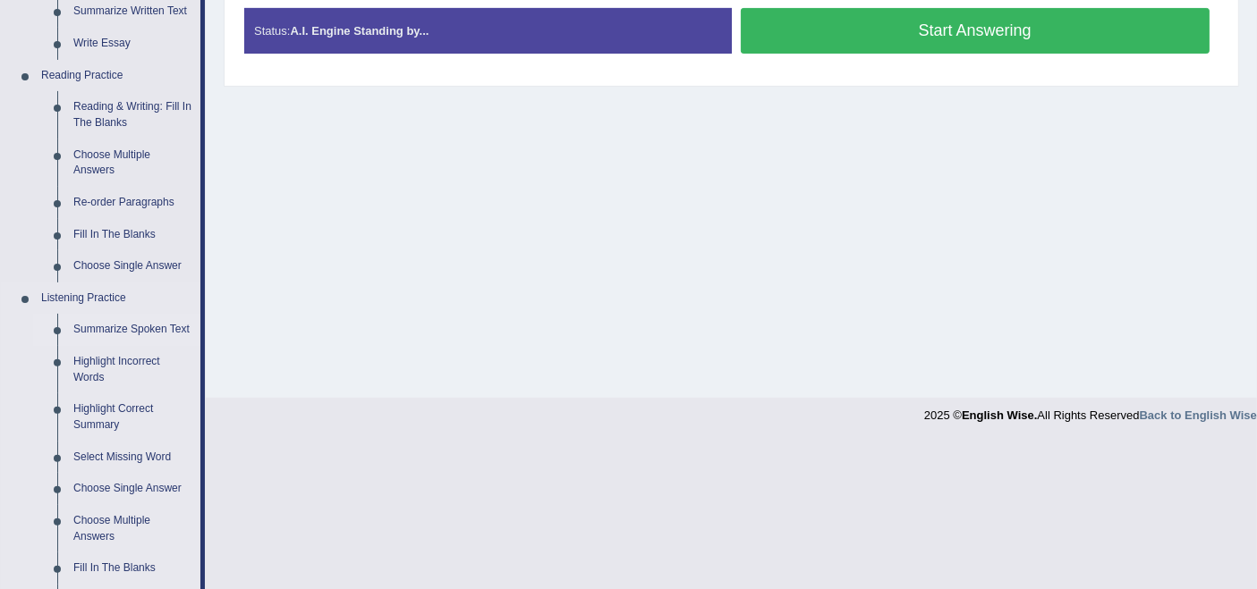
click at [114, 326] on link "Summarize Spoken Text" at bounding box center [132, 330] width 135 height 32
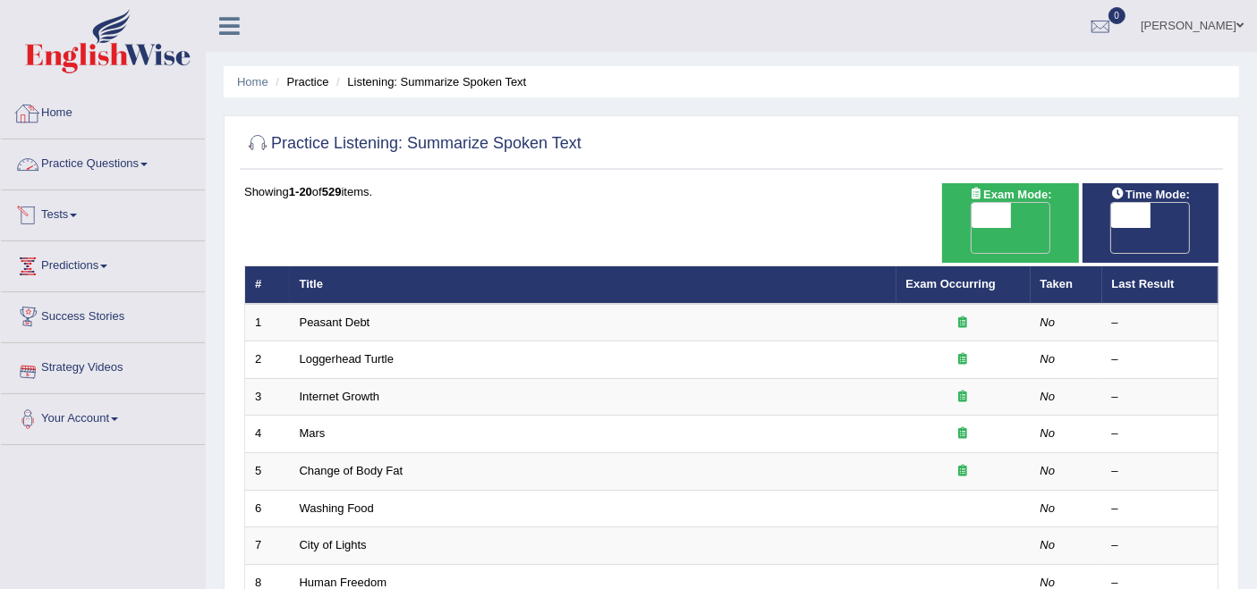
click at [107, 169] on link "Practice Questions" at bounding box center [103, 162] width 204 height 45
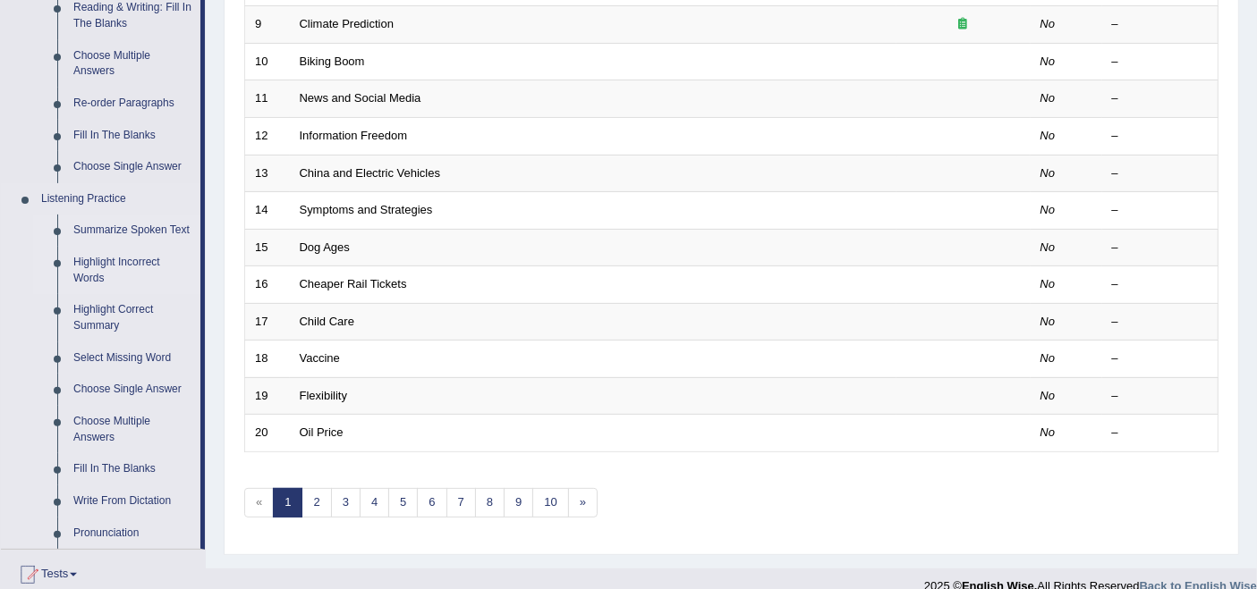
scroll to position [695, 0]
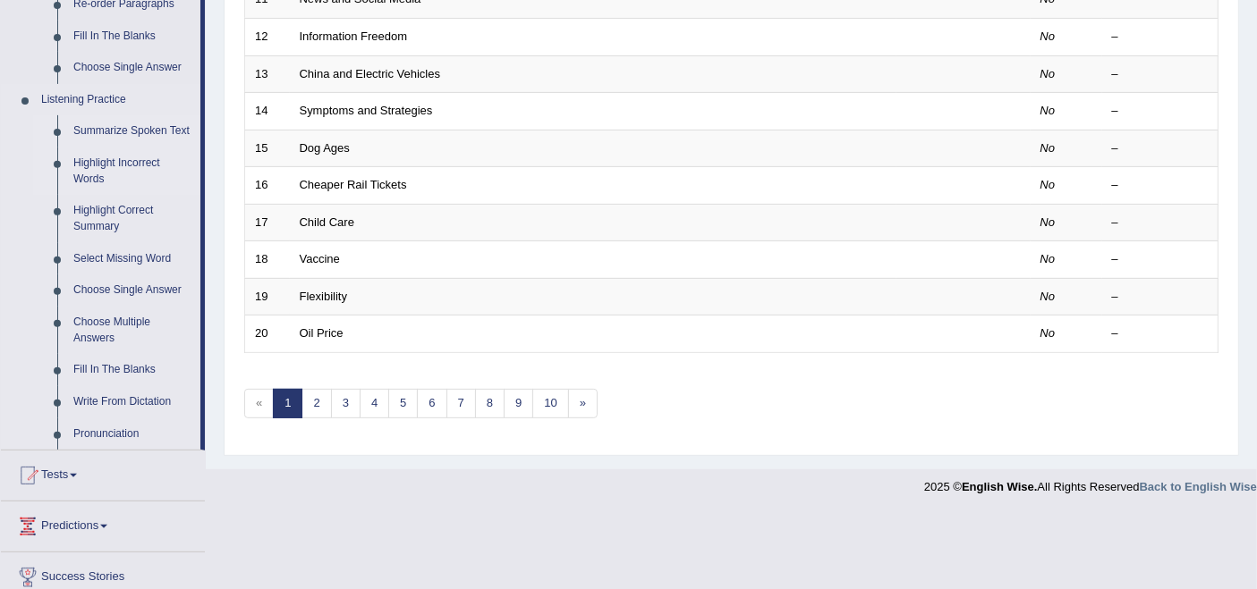
click at [99, 167] on link "Highlight Incorrect Words" at bounding box center [132, 171] width 135 height 47
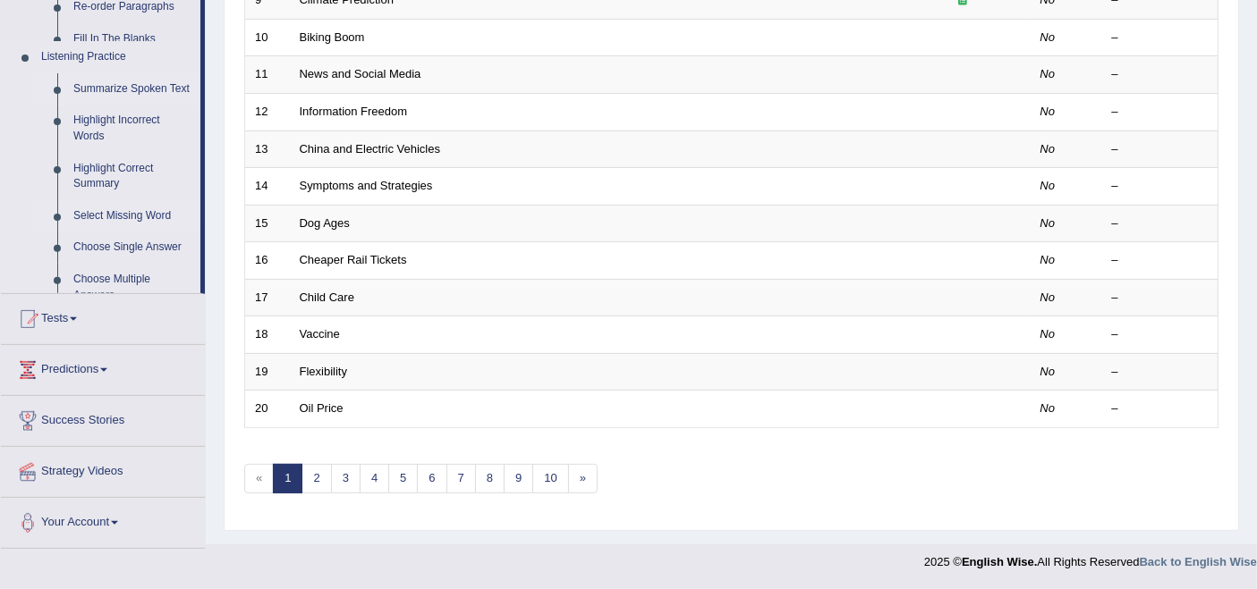
scroll to position [588, 0]
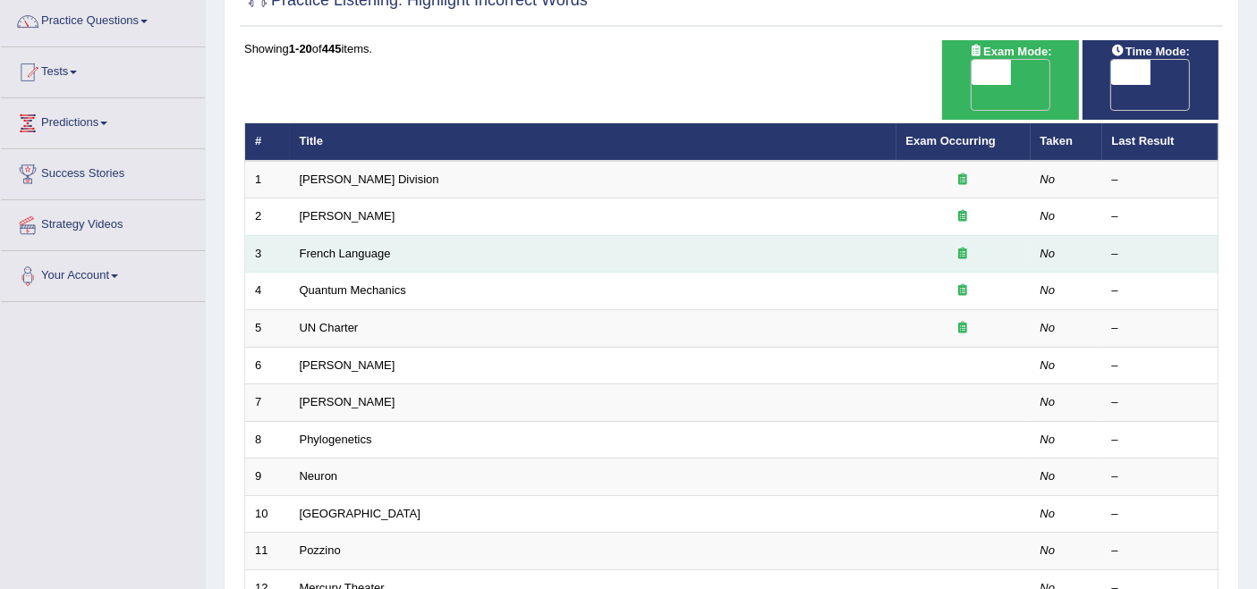
scroll to position [99, 0]
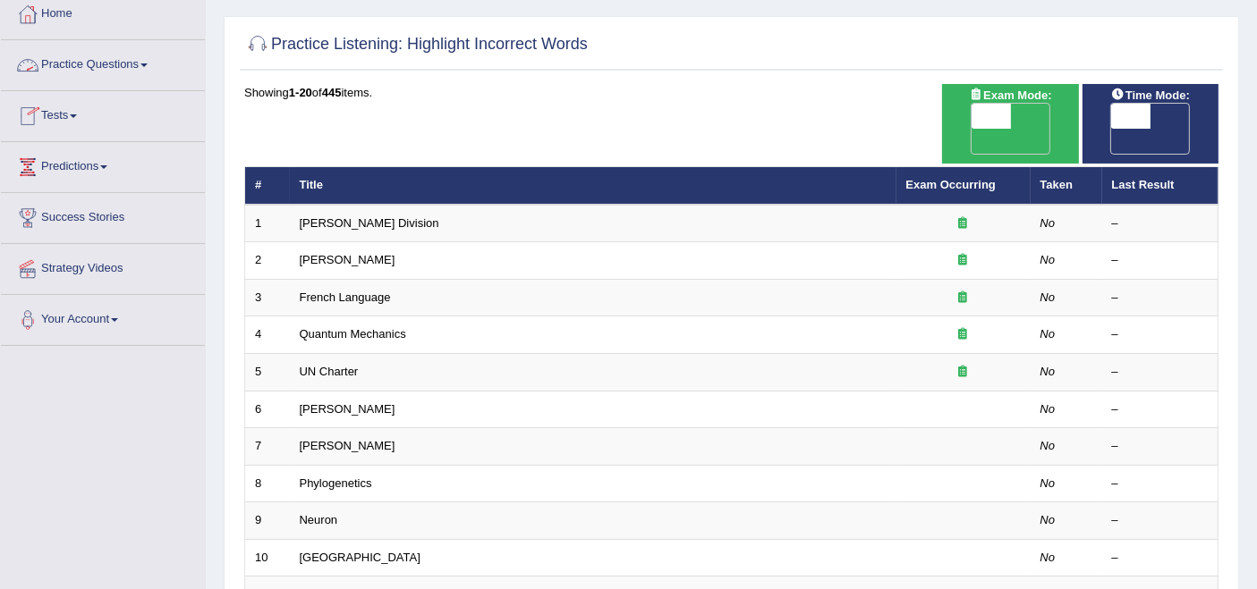
click at [100, 70] on link "Practice Questions" at bounding box center [103, 62] width 204 height 45
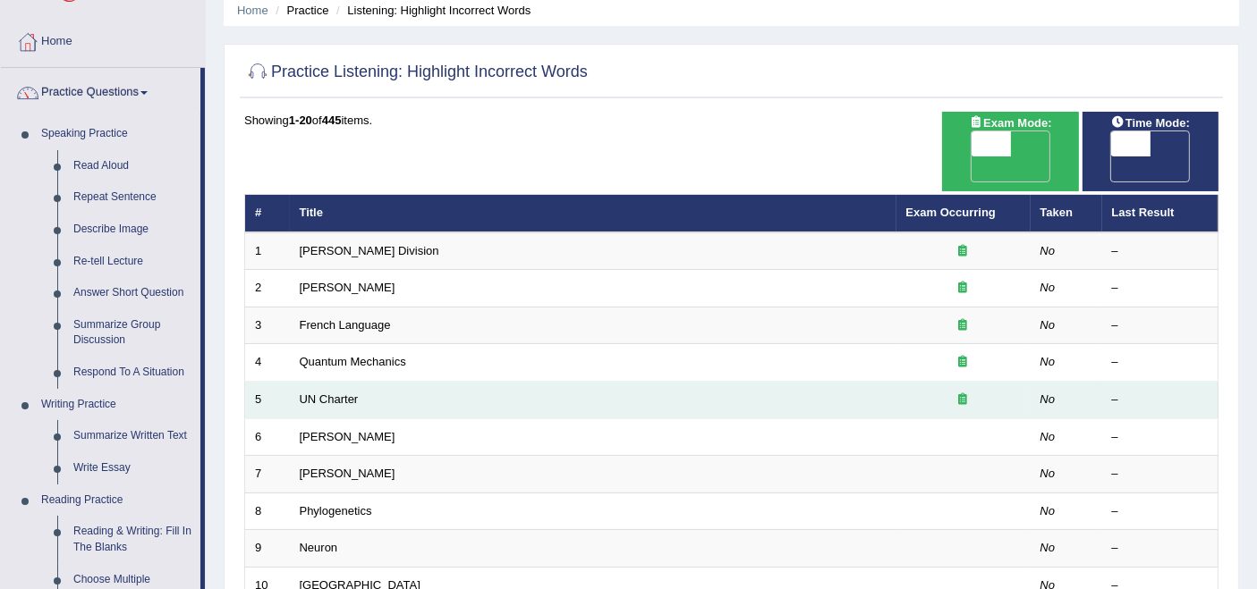
scroll to position [0, 0]
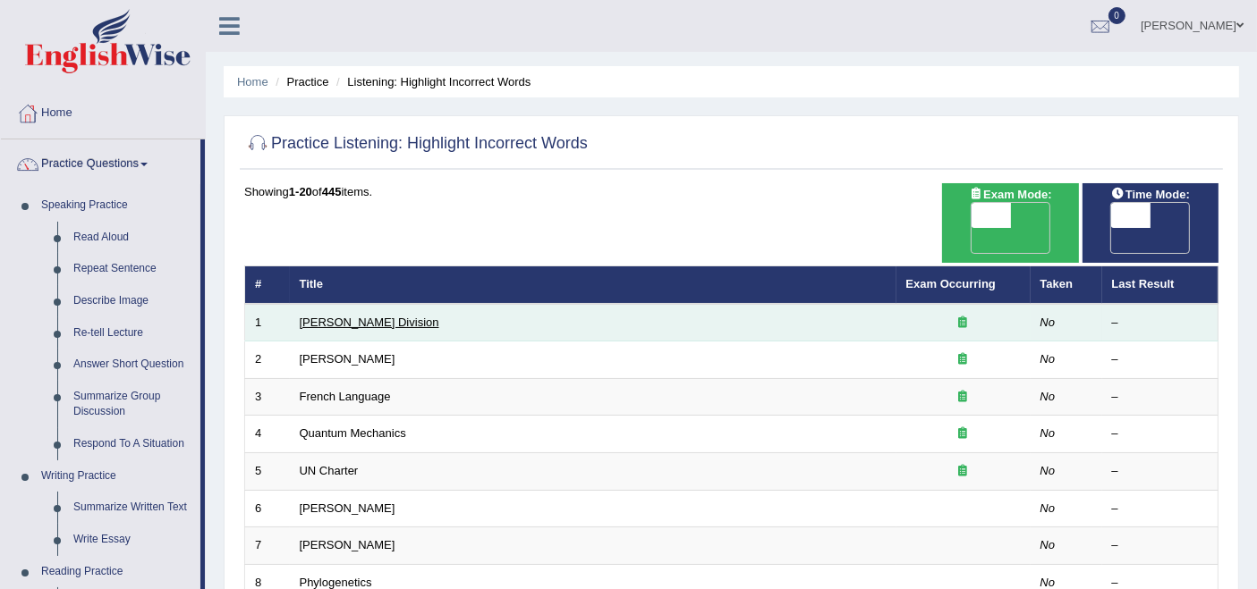
click at [337, 316] on link "Ward Division" at bounding box center [370, 322] width 140 height 13
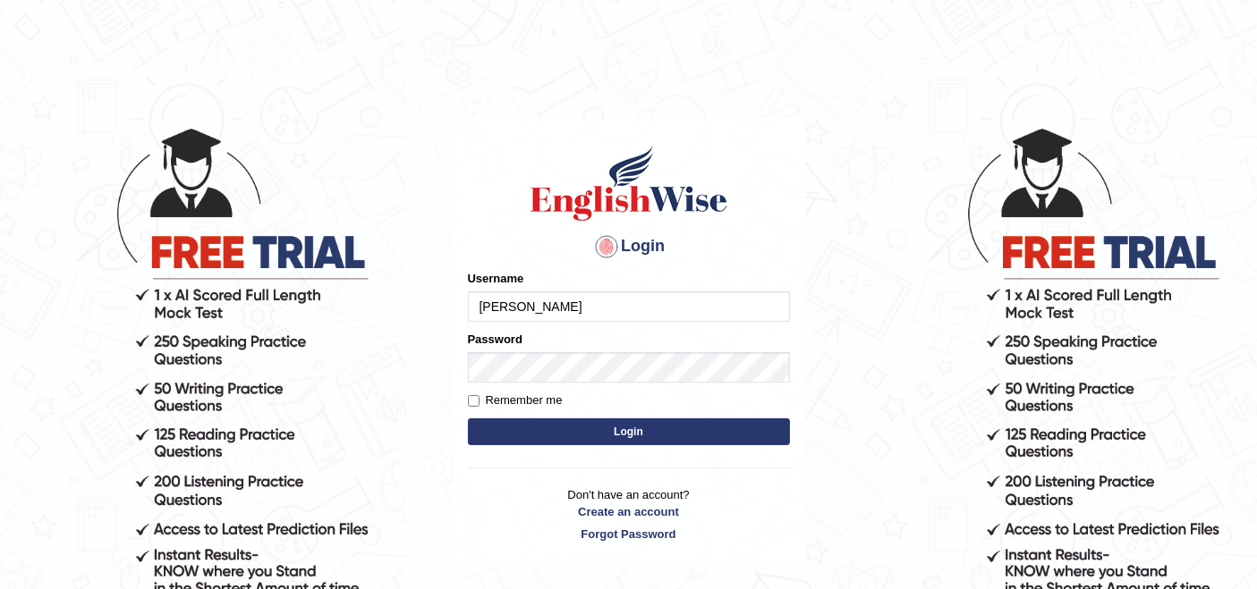
click at [547, 306] on input "vergilio" at bounding box center [629, 307] width 322 height 30
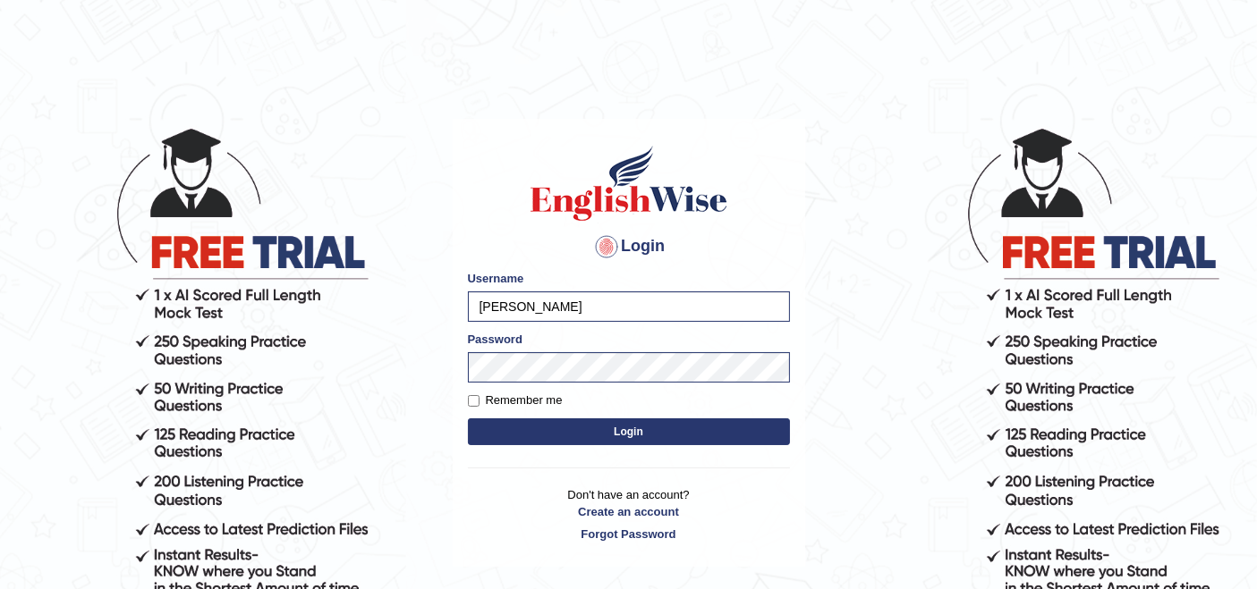
type input "rupali_australia"
click at [634, 428] on button "Login" at bounding box center [629, 432] width 322 height 27
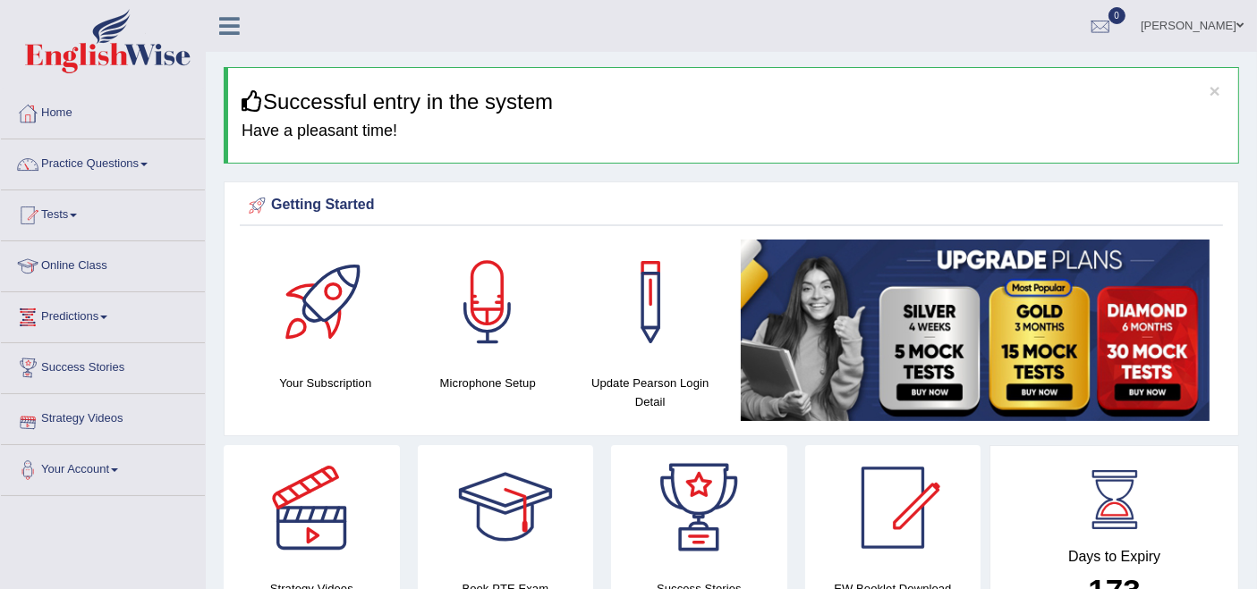
click at [73, 314] on link "Predictions" at bounding box center [103, 314] width 204 height 45
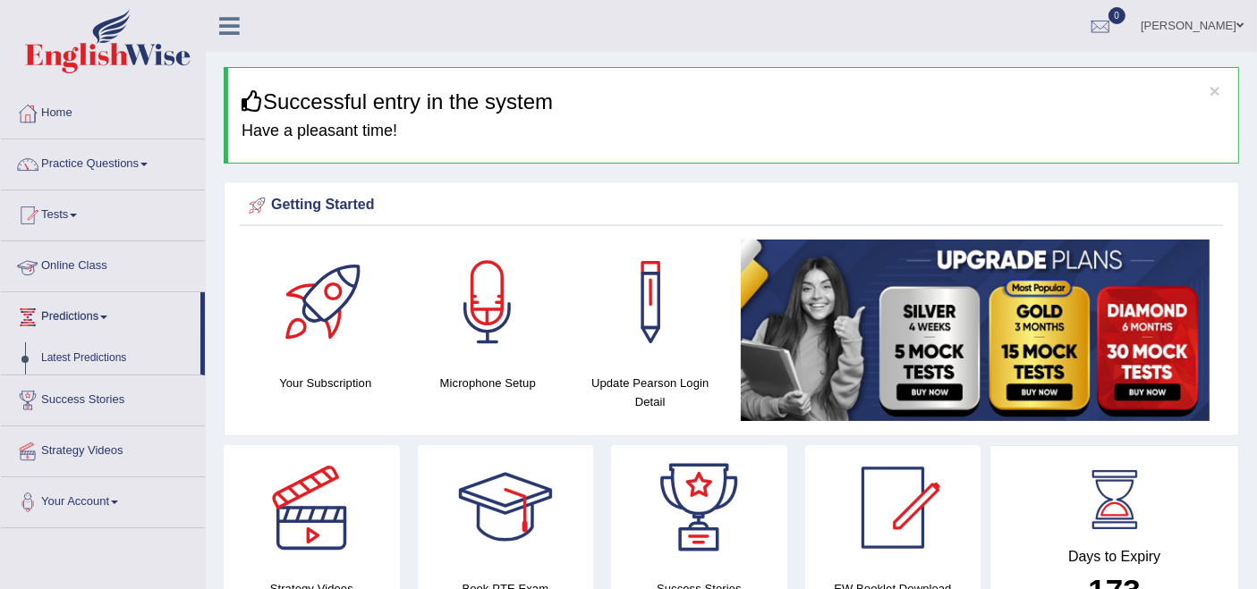
click at [74, 256] on link "Online Class" at bounding box center [103, 264] width 204 height 45
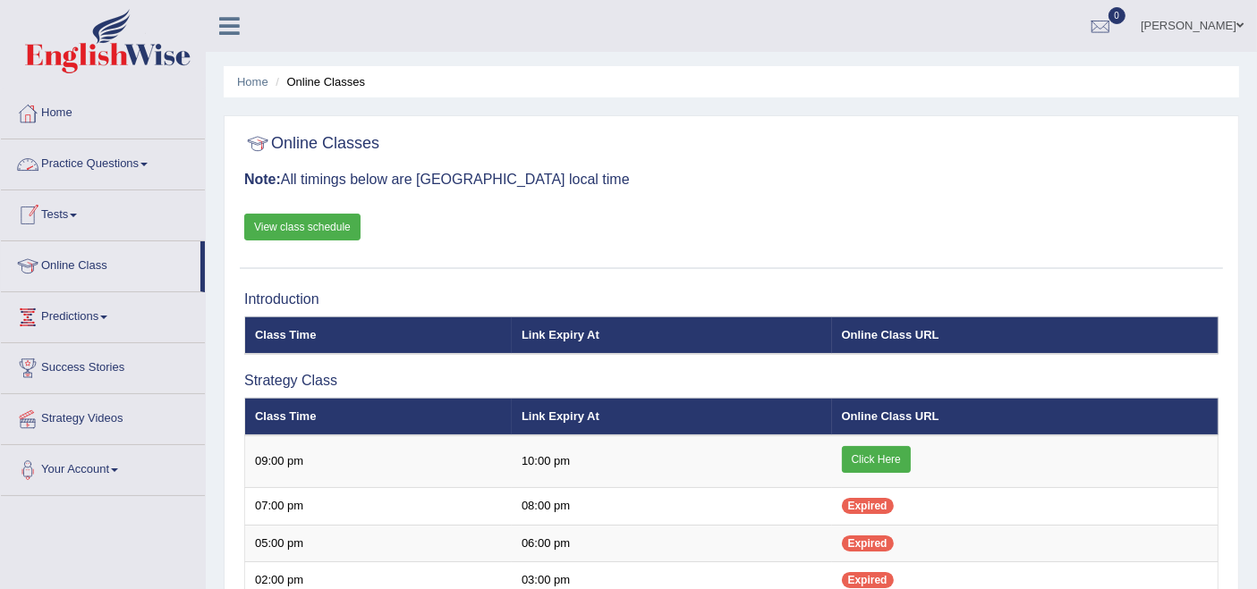
click at [94, 171] on link "Practice Questions" at bounding box center [103, 162] width 204 height 45
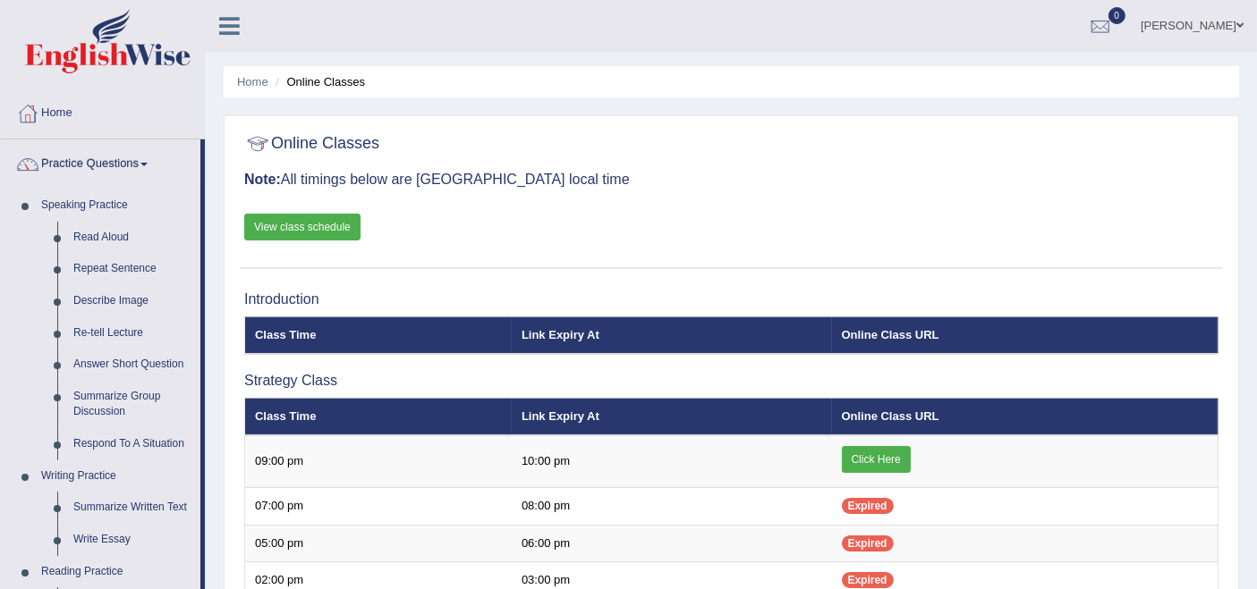
click at [94, 171] on link "Practice Questions" at bounding box center [100, 162] width 199 height 45
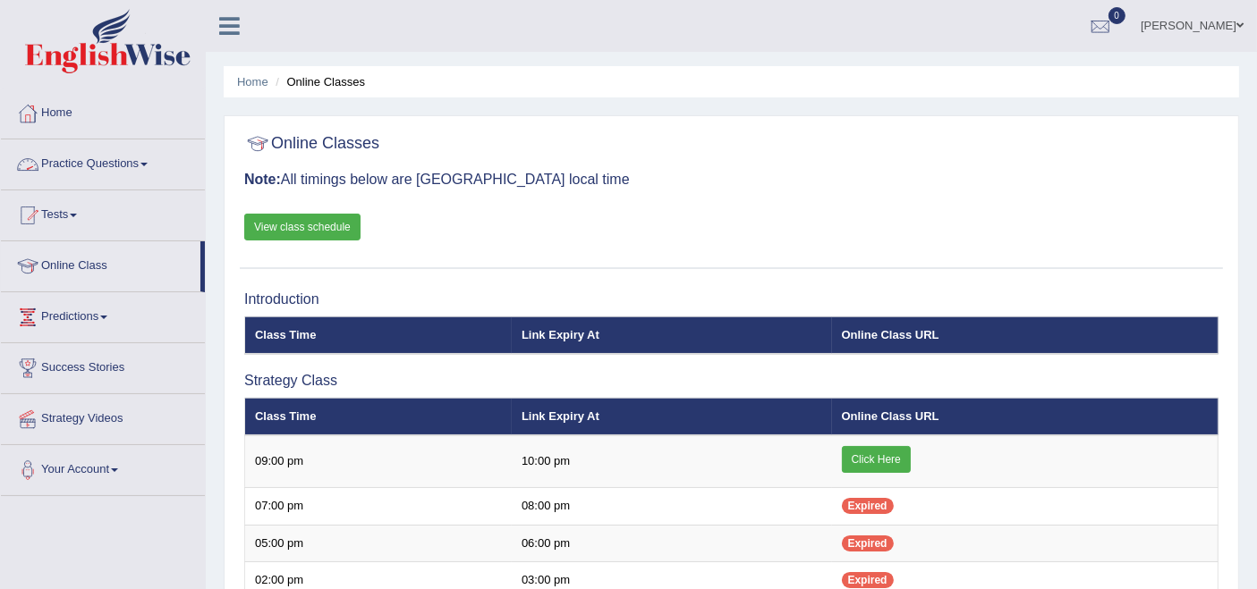
click at [84, 161] on link "Practice Questions" at bounding box center [103, 162] width 204 height 45
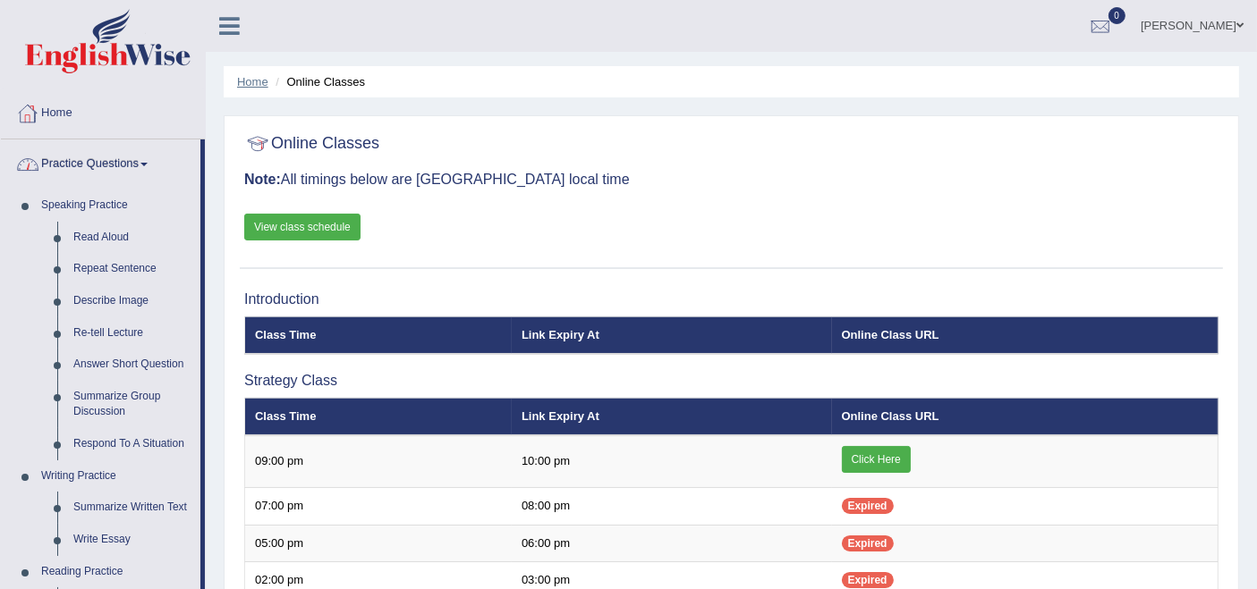
click at [252, 81] on link "Home" at bounding box center [252, 81] width 31 height 13
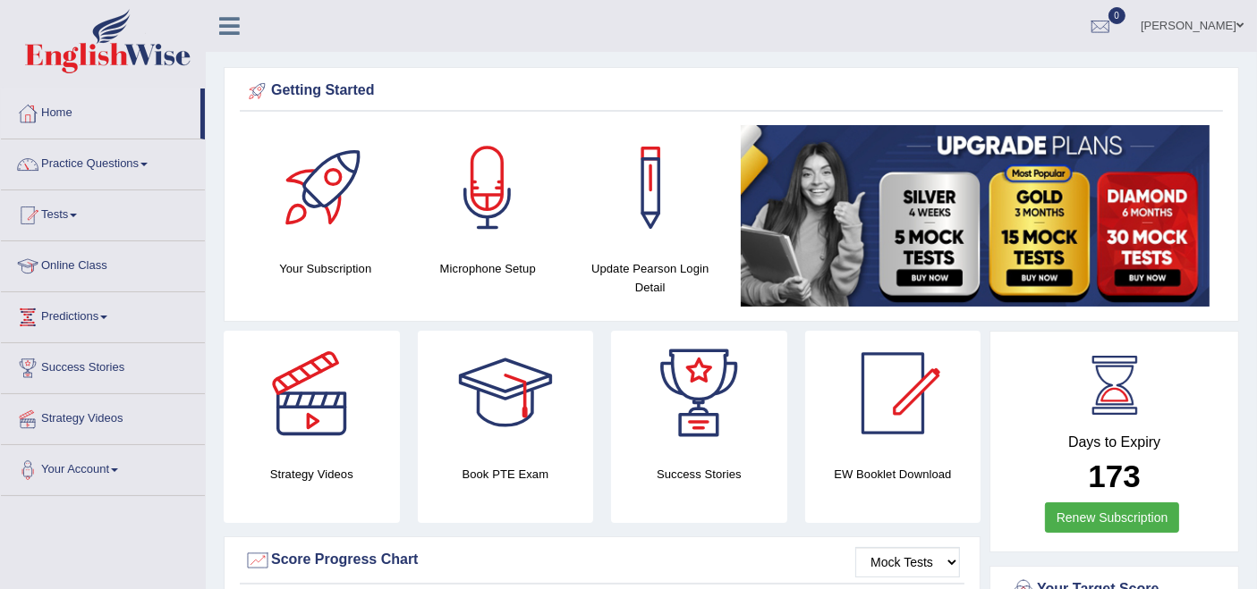
click at [469, 251] on div "Microphone Setup" at bounding box center [488, 201] width 145 height 153
click at [499, 195] on div at bounding box center [487, 187] width 125 height 125
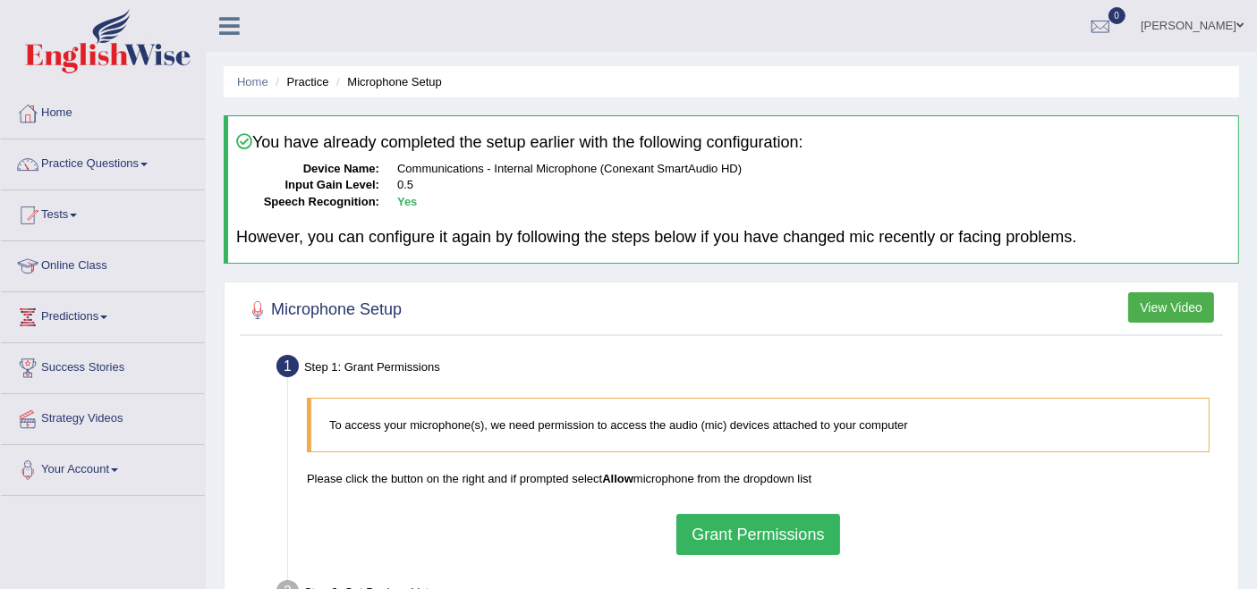
click at [1175, 309] on button "View Video" at bounding box center [1171, 307] width 86 height 30
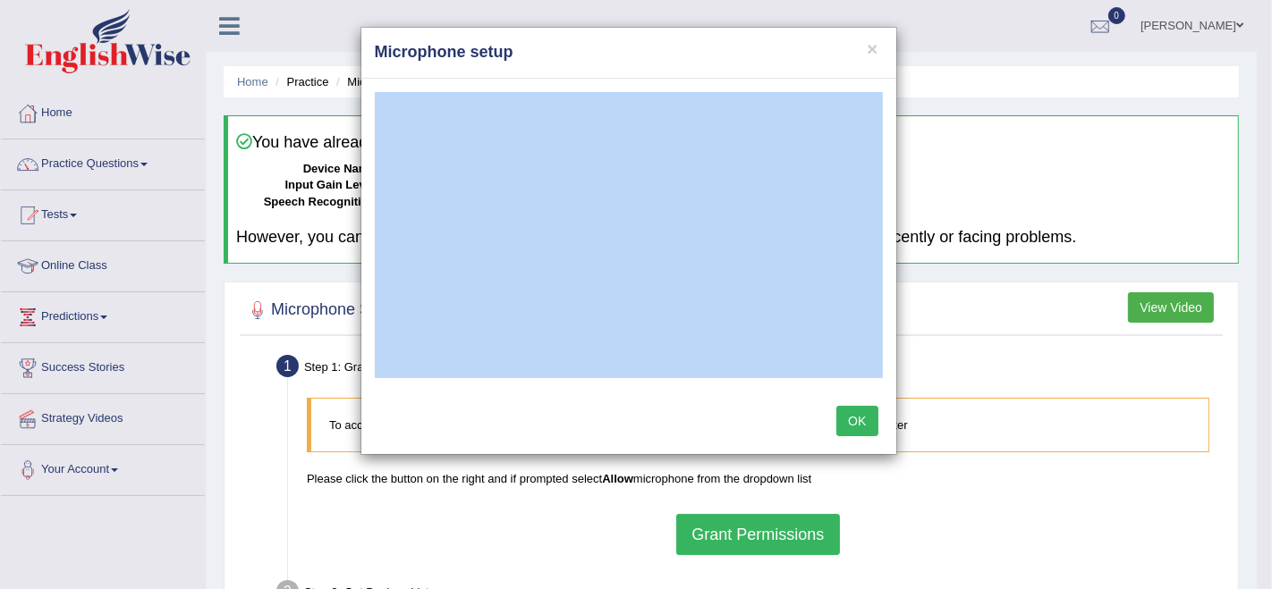
drag, startPoint x: 638, startPoint y: 65, endPoint x: 1067, endPoint y: 88, distance: 429.9
click at [1067, 88] on div "× Microphone setup OK" at bounding box center [636, 294] width 1272 height 589
click at [873, 39] on button "×" at bounding box center [872, 48] width 11 height 19
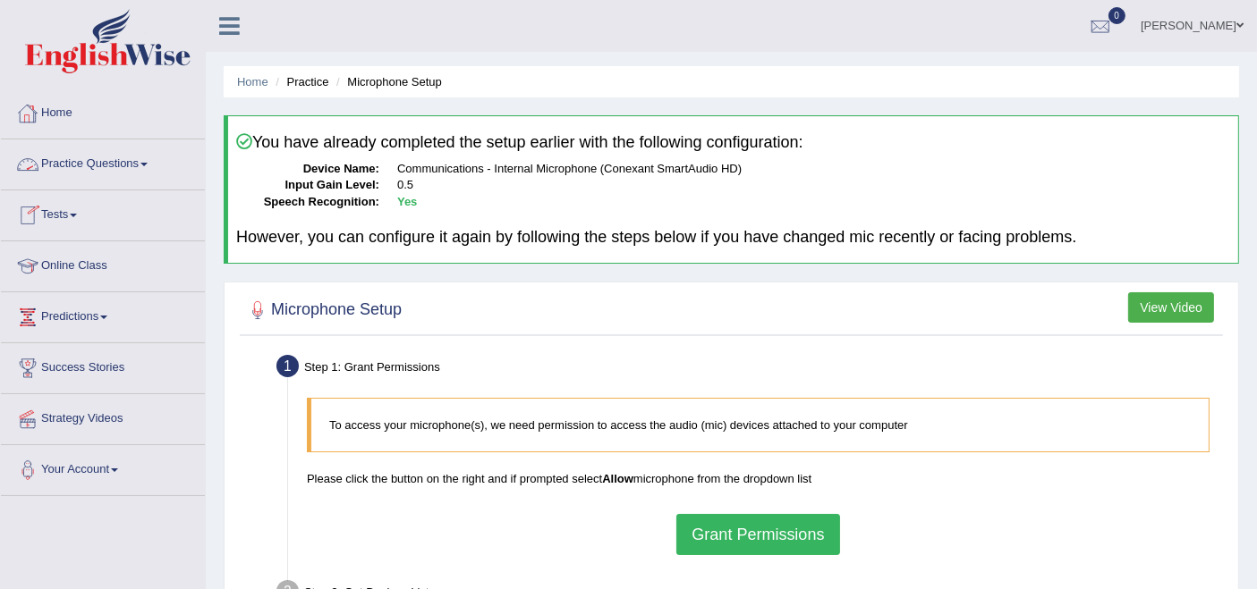
click at [55, 107] on link "Home" at bounding box center [103, 111] width 204 height 45
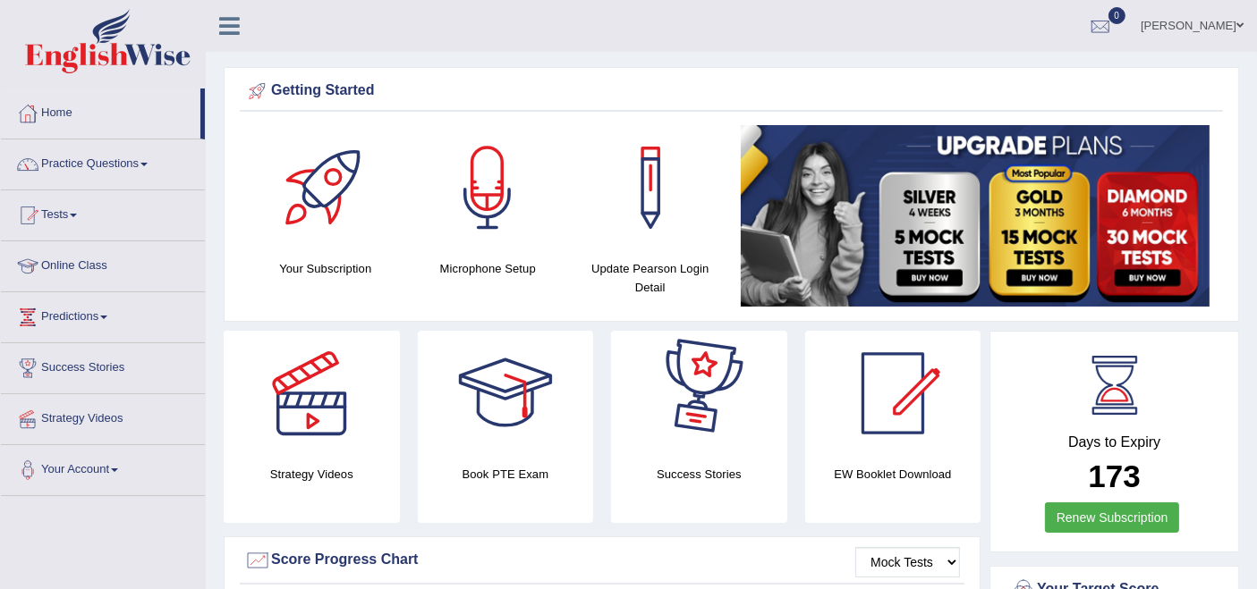
click at [1233, 26] on link "Rupali Selly" at bounding box center [1192, 23] width 130 height 47
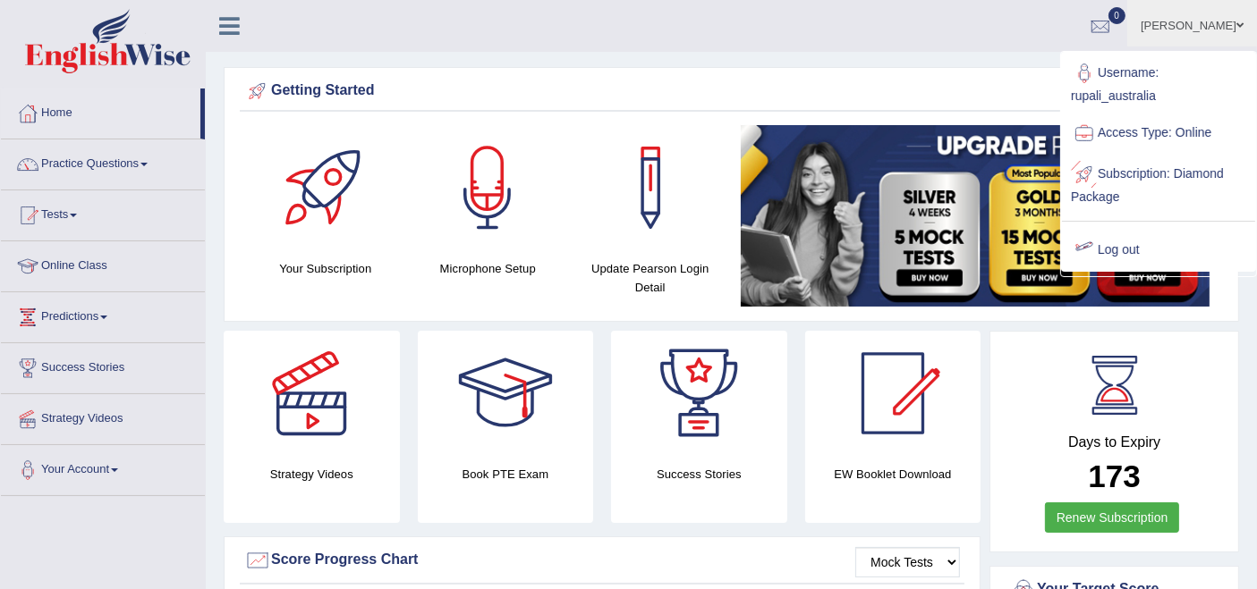
click at [1121, 239] on link "Log out" at bounding box center [1158, 250] width 193 height 41
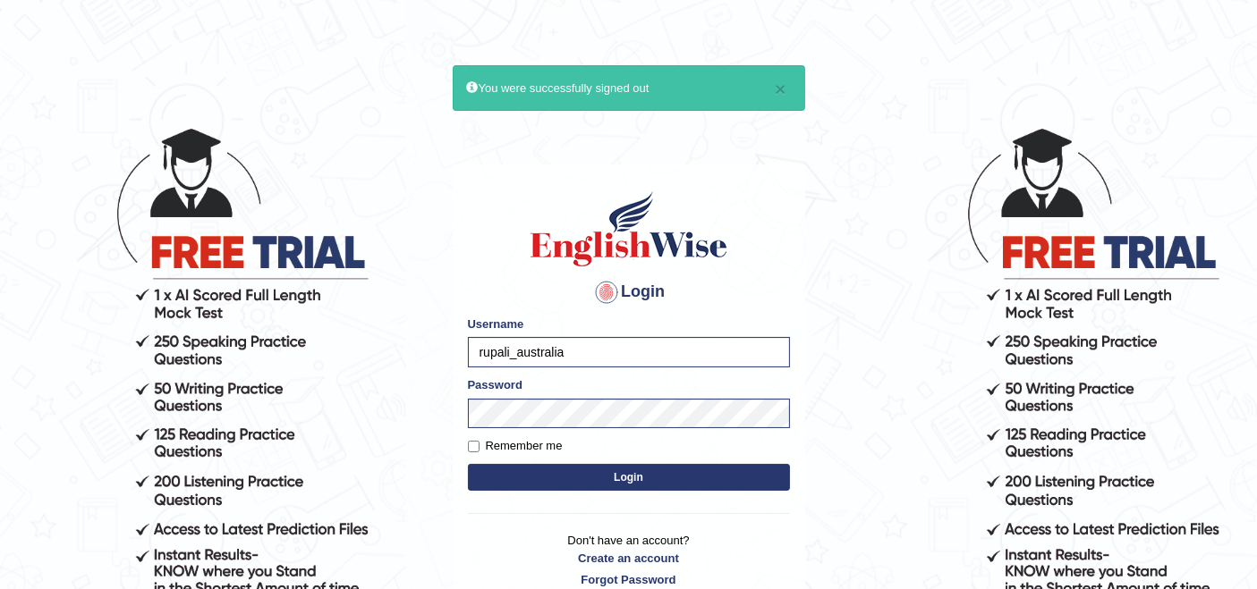
drag, startPoint x: 592, startPoint y: 359, endPoint x: 475, endPoint y: 330, distance: 120.6
click at [475, 330] on div "Username rupali_australia" at bounding box center [629, 342] width 322 height 52
type input "Spmedi"
click at [607, 474] on button "Login" at bounding box center [629, 477] width 322 height 27
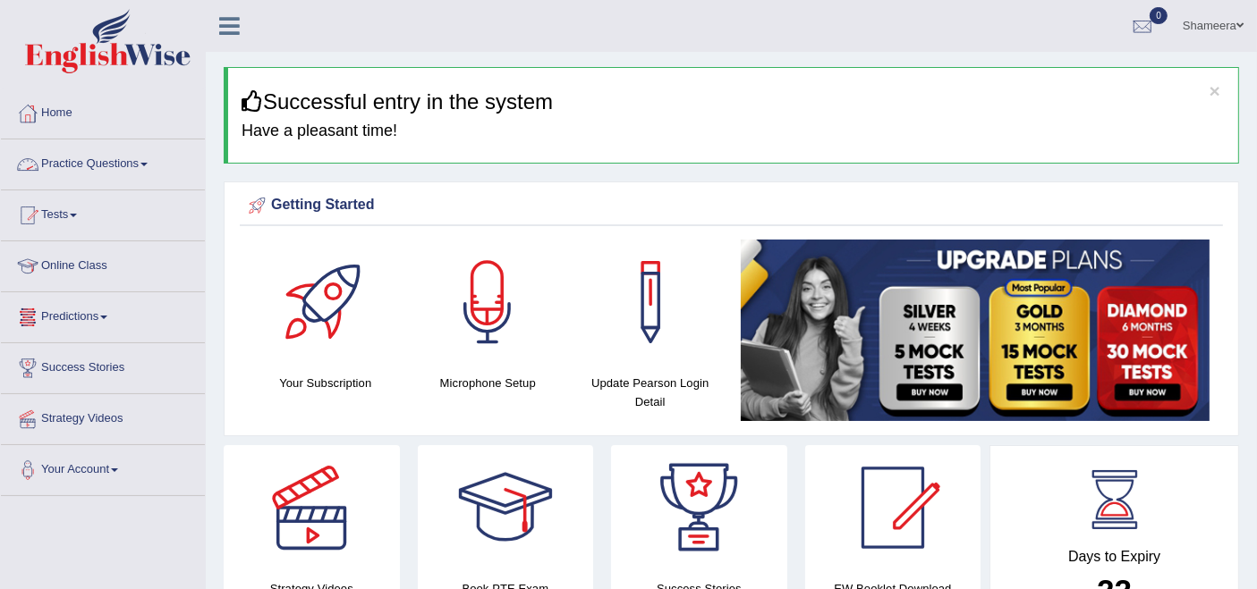
click at [114, 166] on link "Practice Questions" at bounding box center [103, 162] width 204 height 45
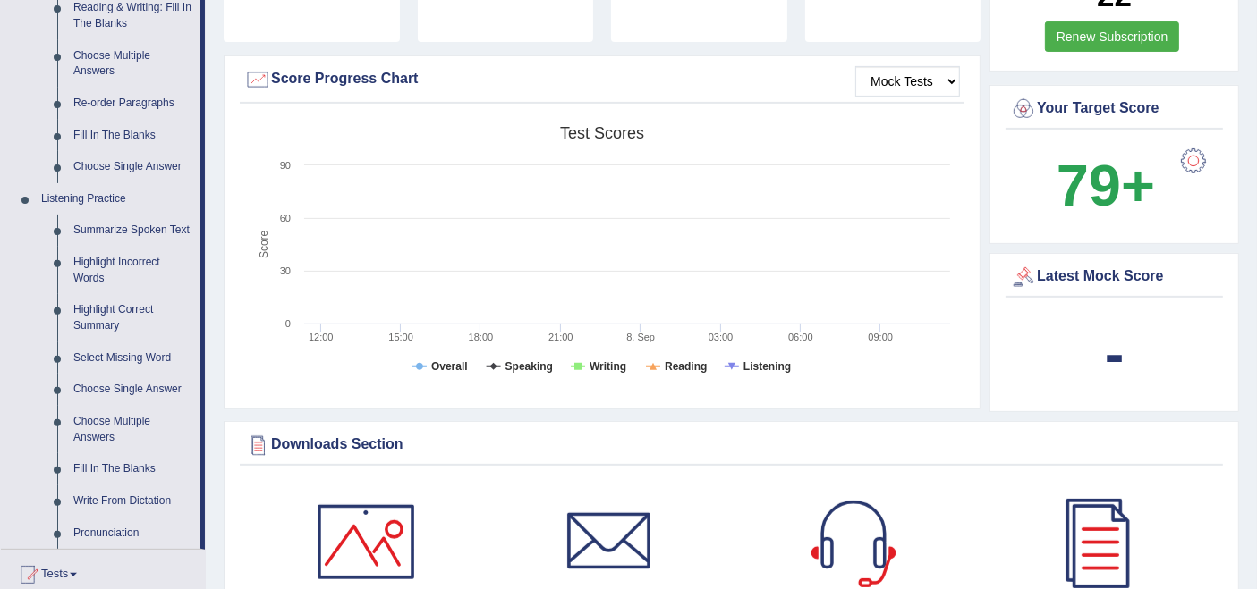
scroll to position [695, 0]
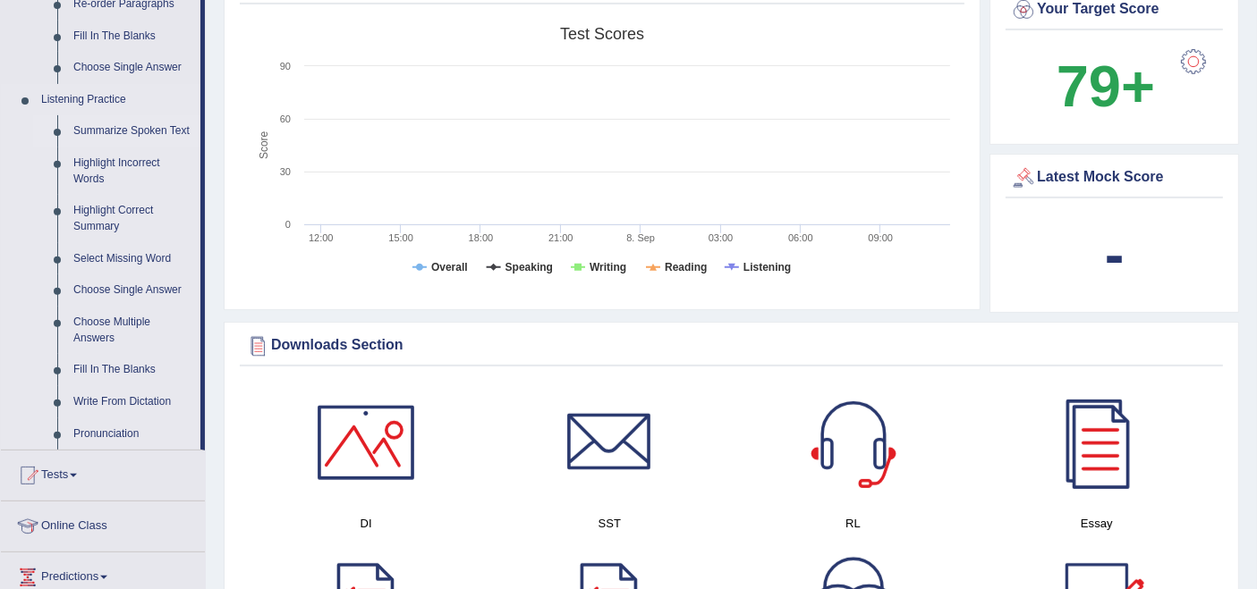
click at [112, 134] on link "Summarize Spoken Text" at bounding box center [132, 131] width 135 height 32
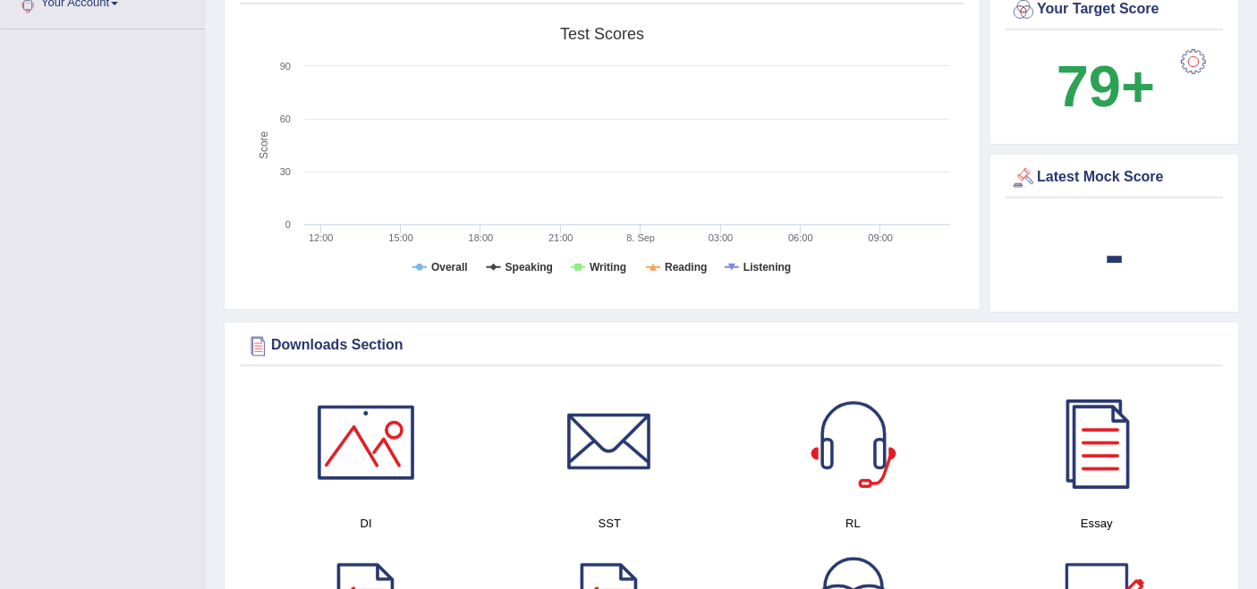
scroll to position [373, 0]
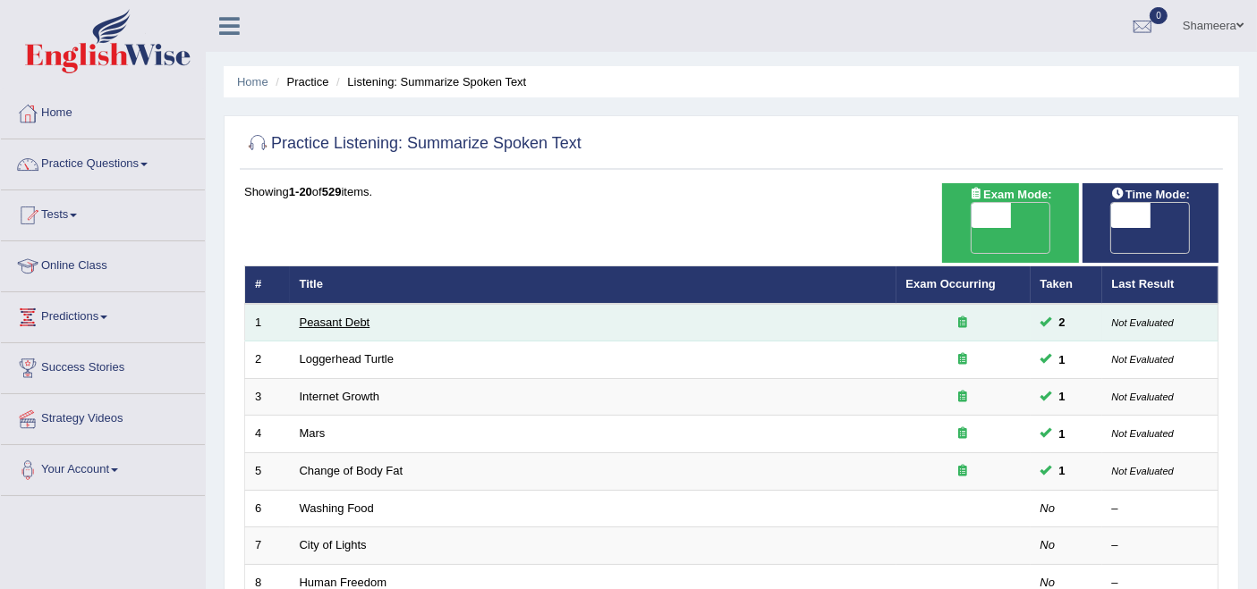
click at [317, 316] on link "Peasant Debt" at bounding box center [335, 322] width 71 height 13
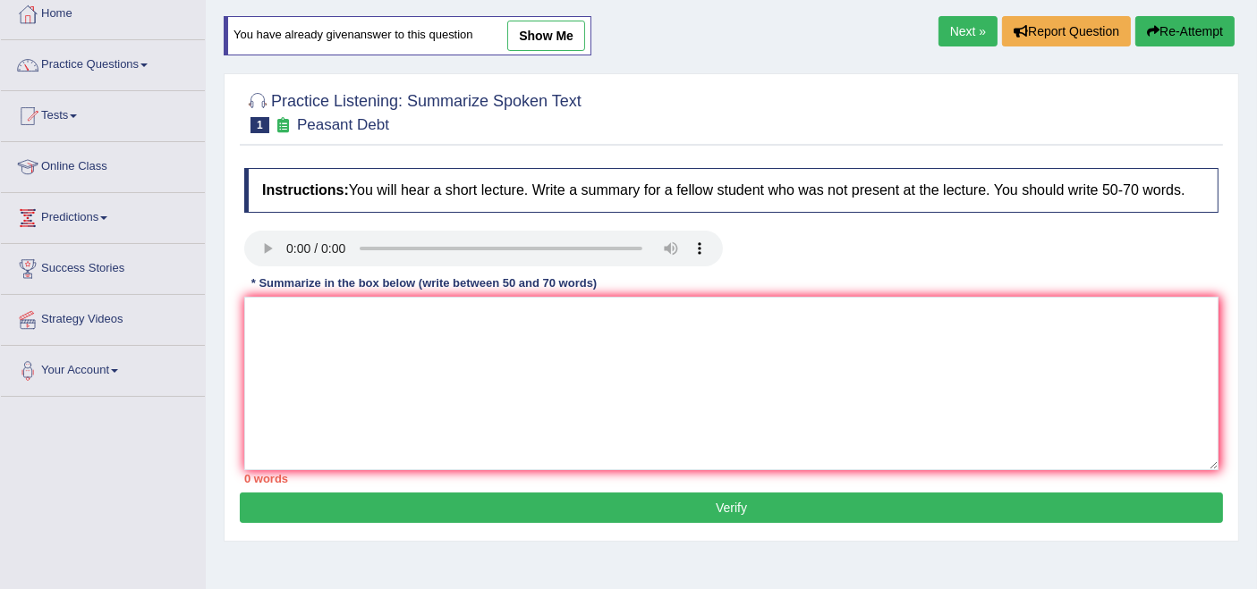
click at [553, 41] on link "show me" at bounding box center [546, 36] width 78 height 30
type textarea "The speaker provides brief information about farmers in India. Initially, the l…"
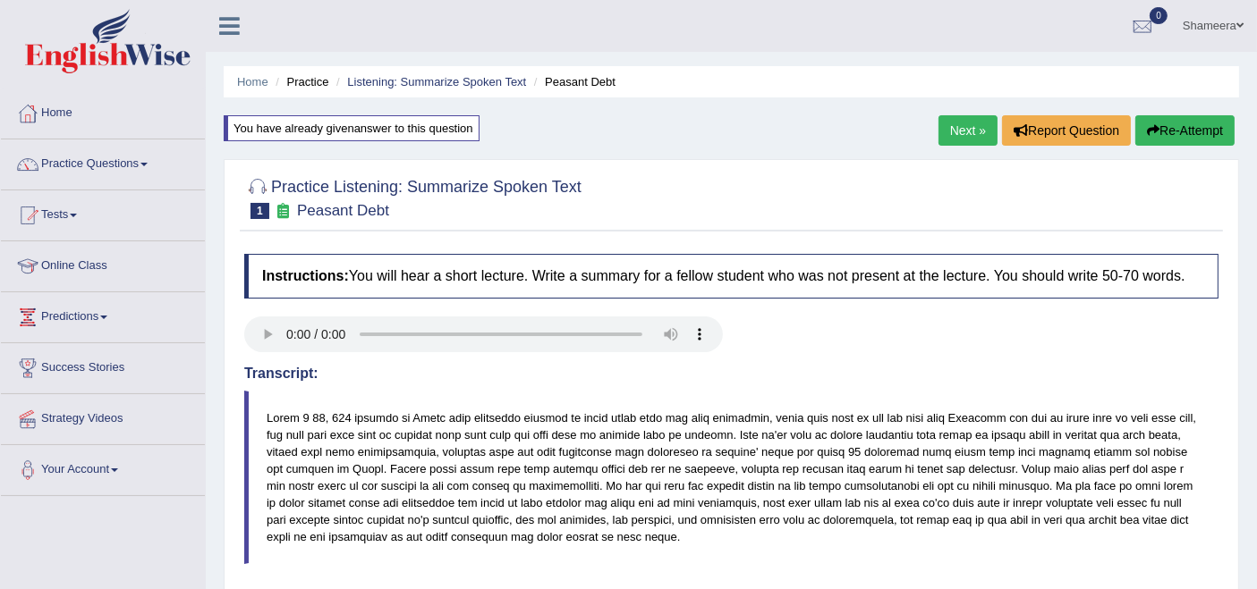
click at [963, 131] on link "Next »" at bounding box center [967, 130] width 59 height 30
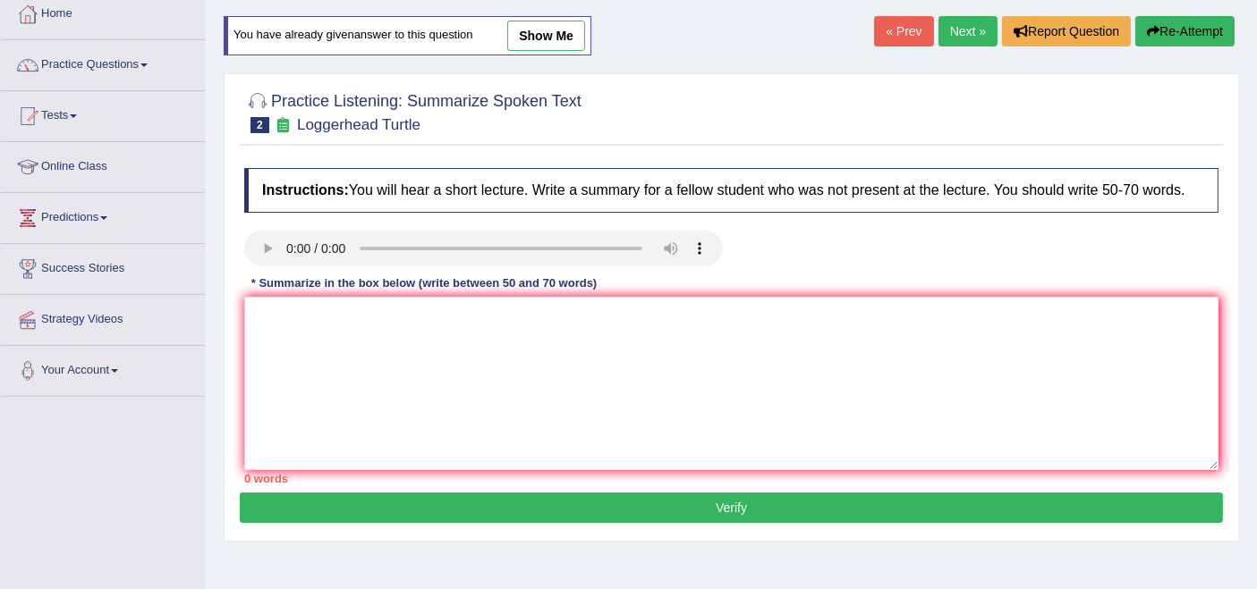
drag, startPoint x: 542, startPoint y: 33, endPoint x: 562, endPoint y: 41, distance: 21.3
click at [543, 33] on link "show me" at bounding box center [546, 36] width 78 height 30
type textarea "The speaker provides brief information about turtles going to work. Initially, …"
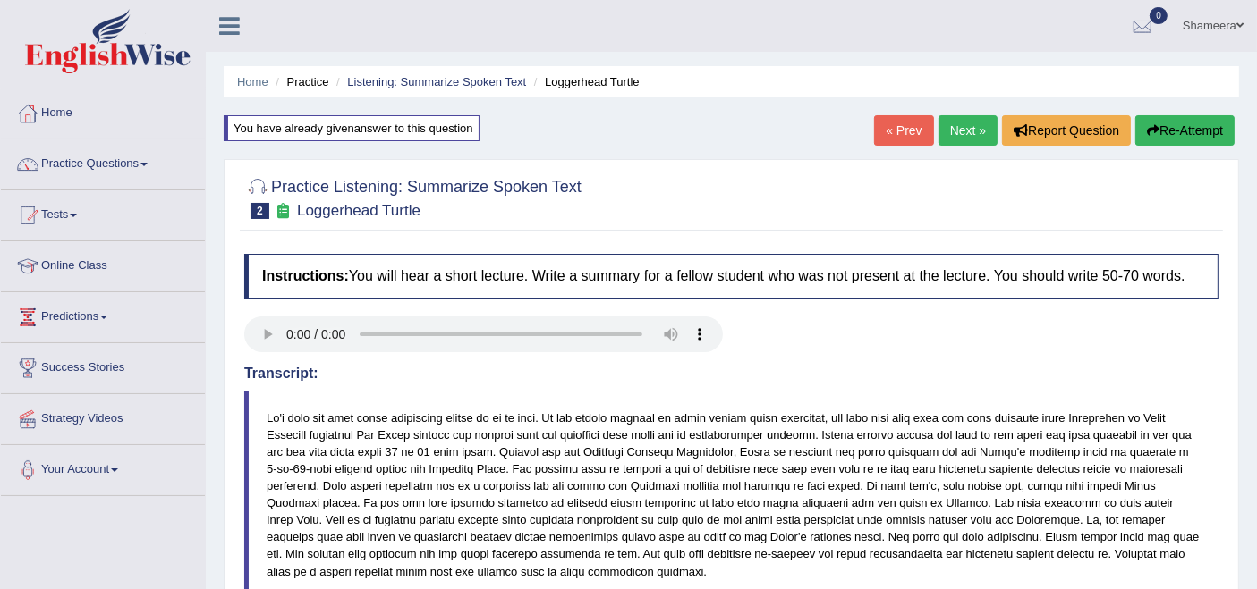
click at [961, 132] on link "Next »" at bounding box center [967, 130] width 59 height 30
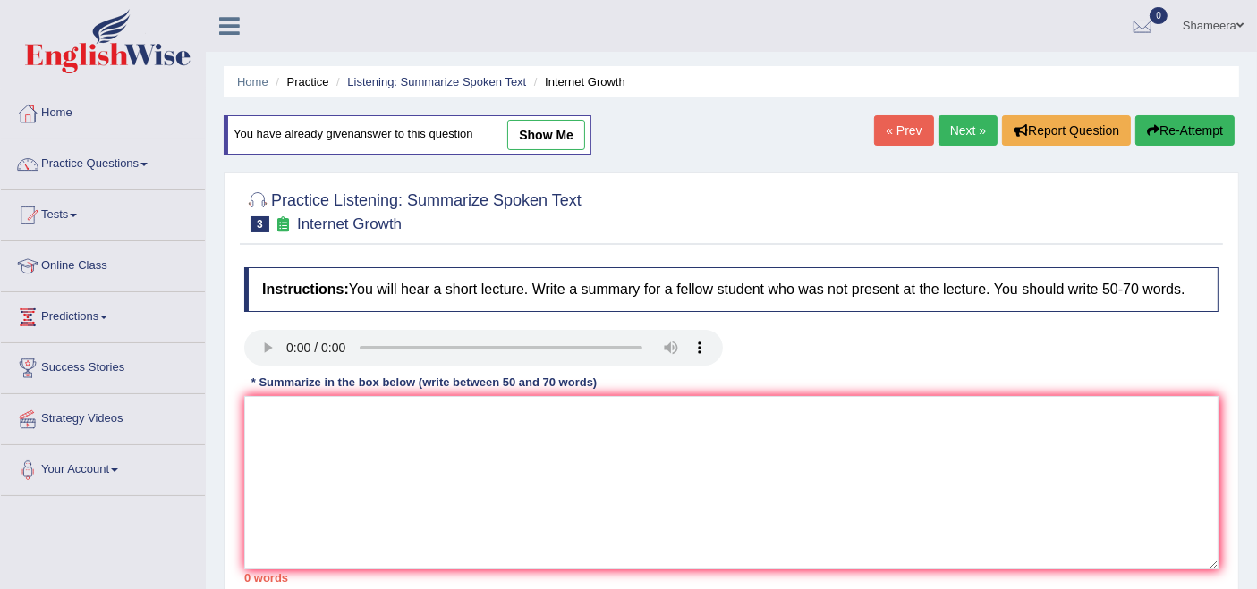
click at [580, 137] on link "show me" at bounding box center [546, 135] width 78 height 30
type textarea "The speaker provided brief information about the rapid expansion of the interne…"
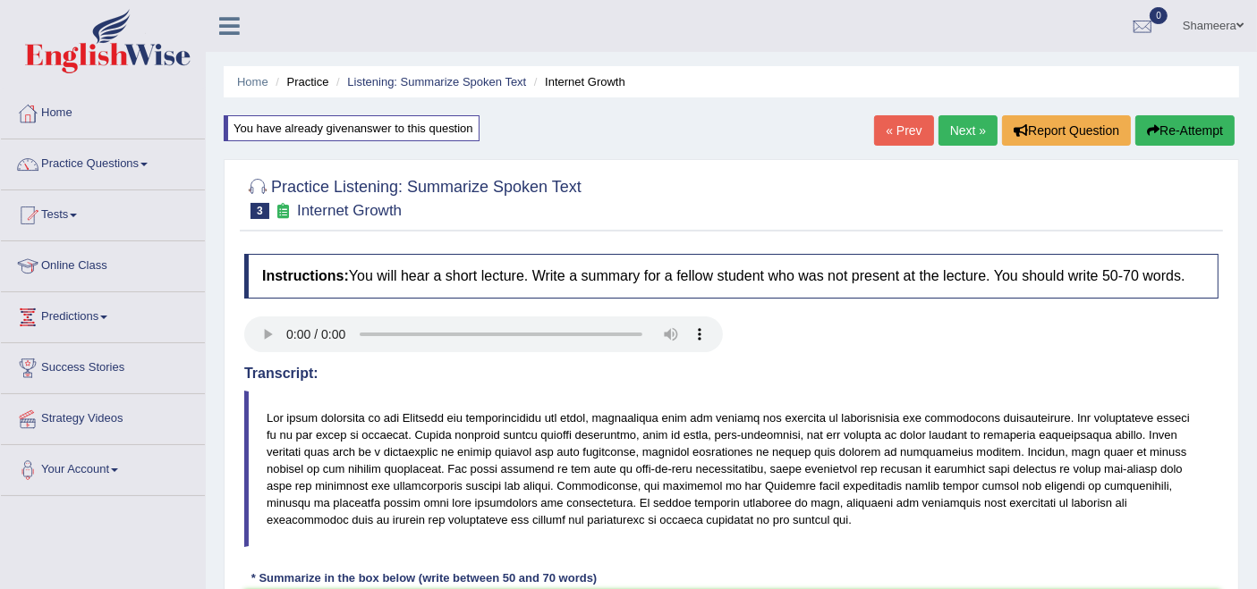
click at [966, 118] on link "Next »" at bounding box center [967, 130] width 59 height 30
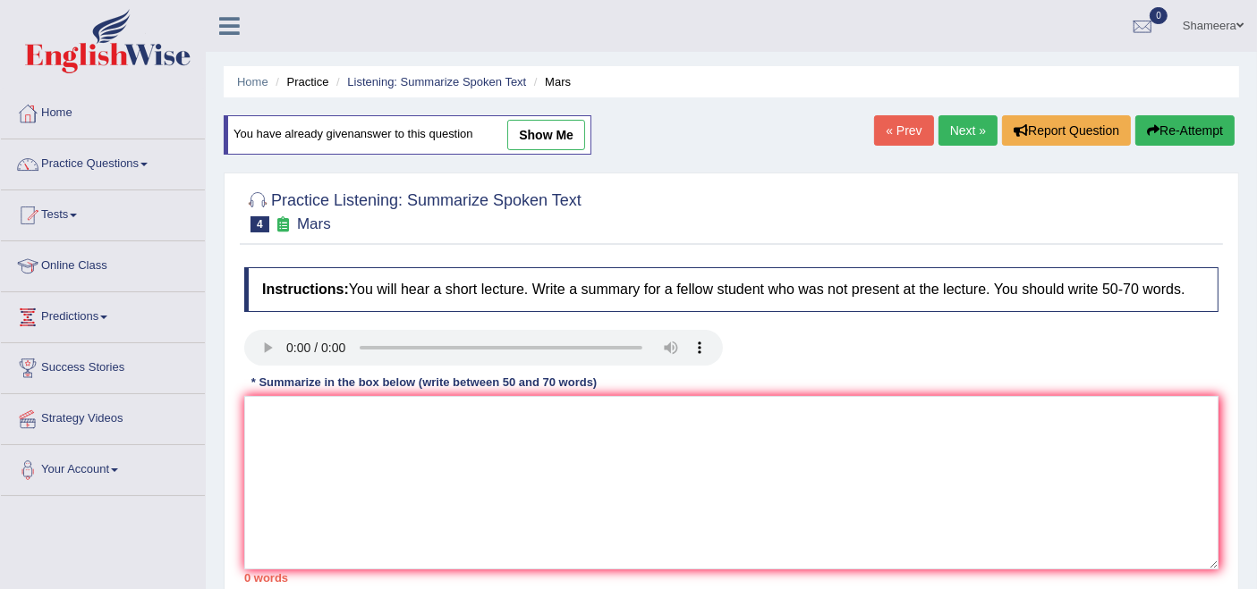
click at [559, 131] on link "show me" at bounding box center [546, 135] width 78 height 30
type textarea "The speaker provides brief information about the fourth largest planet Mars. In…"
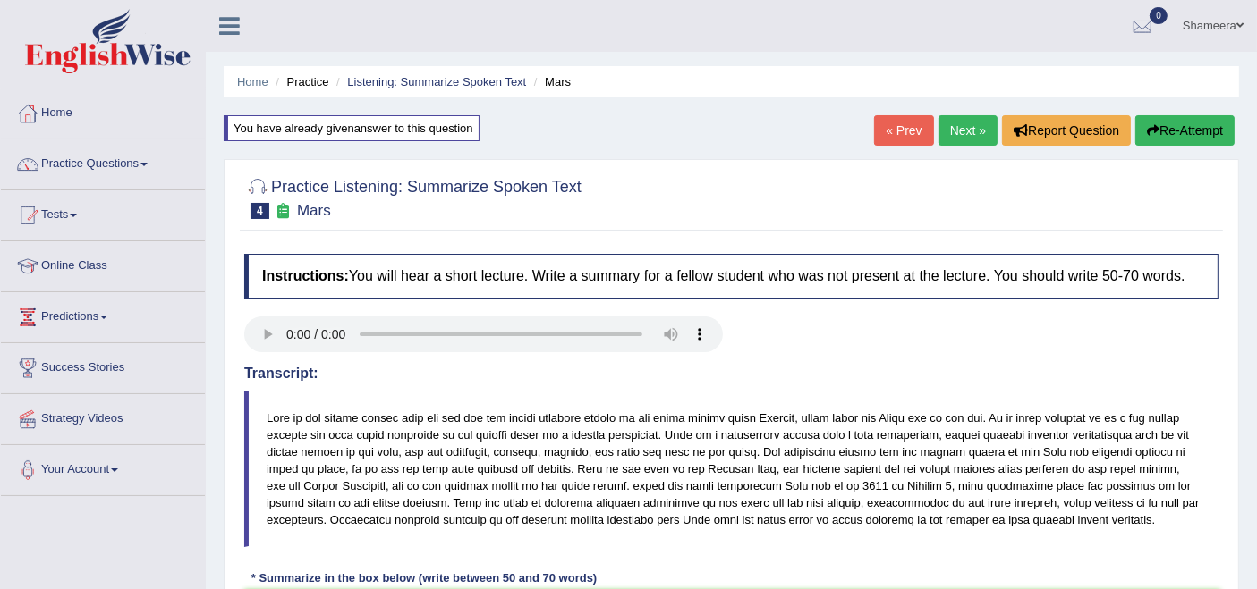
click at [955, 140] on link "Next »" at bounding box center [967, 130] width 59 height 30
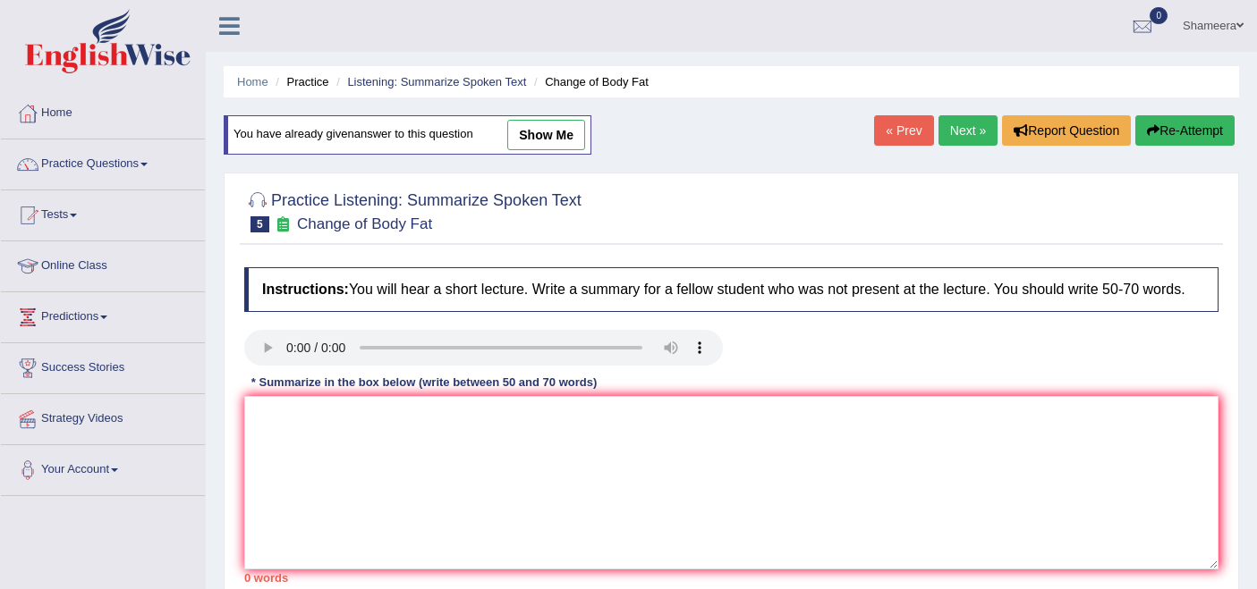
drag, startPoint x: 0, startPoint y: 0, endPoint x: 560, endPoint y: 142, distance: 577.7
click at [560, 141] on link "show me" at bounding box center [546, 135] width 78 height 30
type textarea "The speaker provides brief information on fat loss in women. Initially, the lec…"
